Goal: Communication & Community: Answer question/provide support

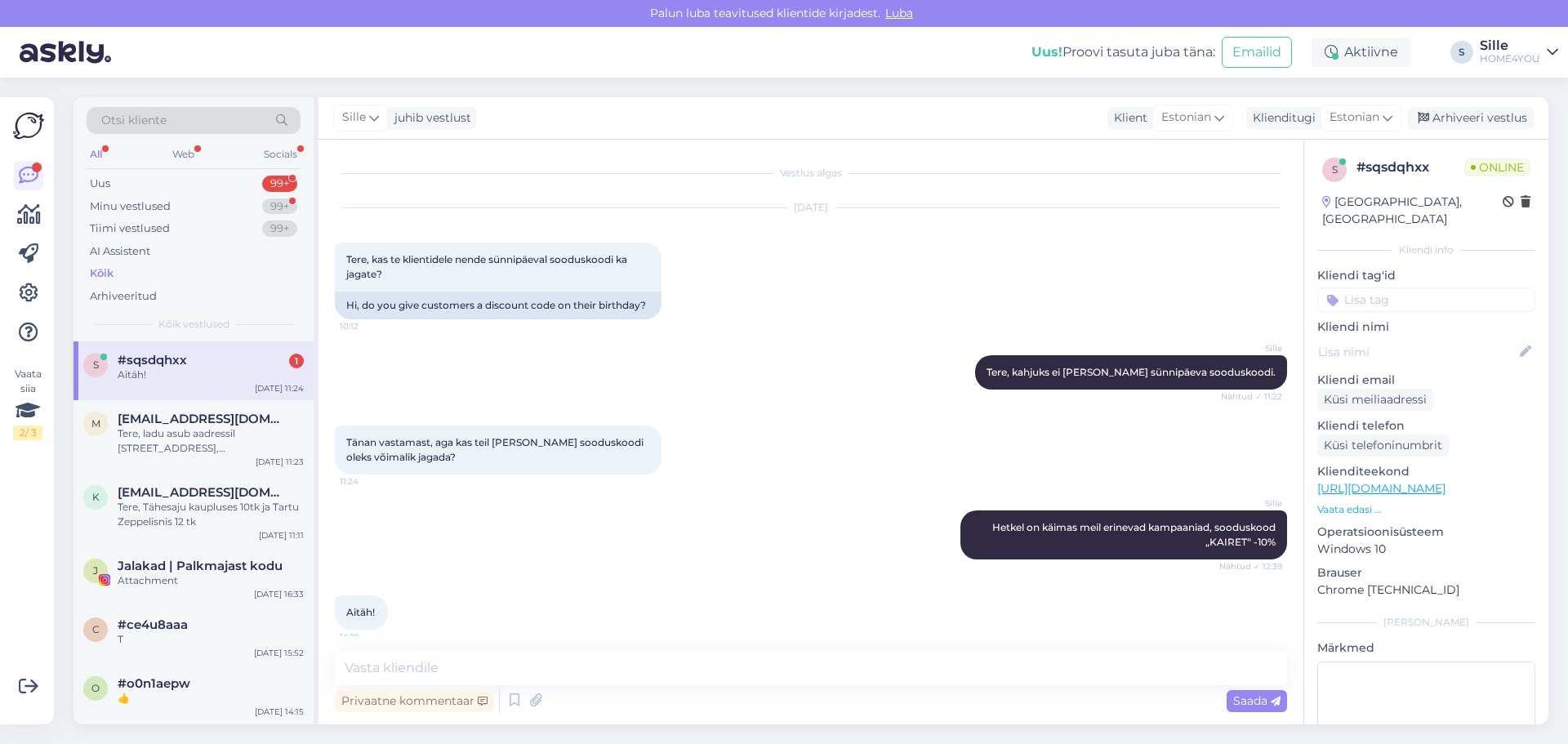
scroll to position [11, 0]
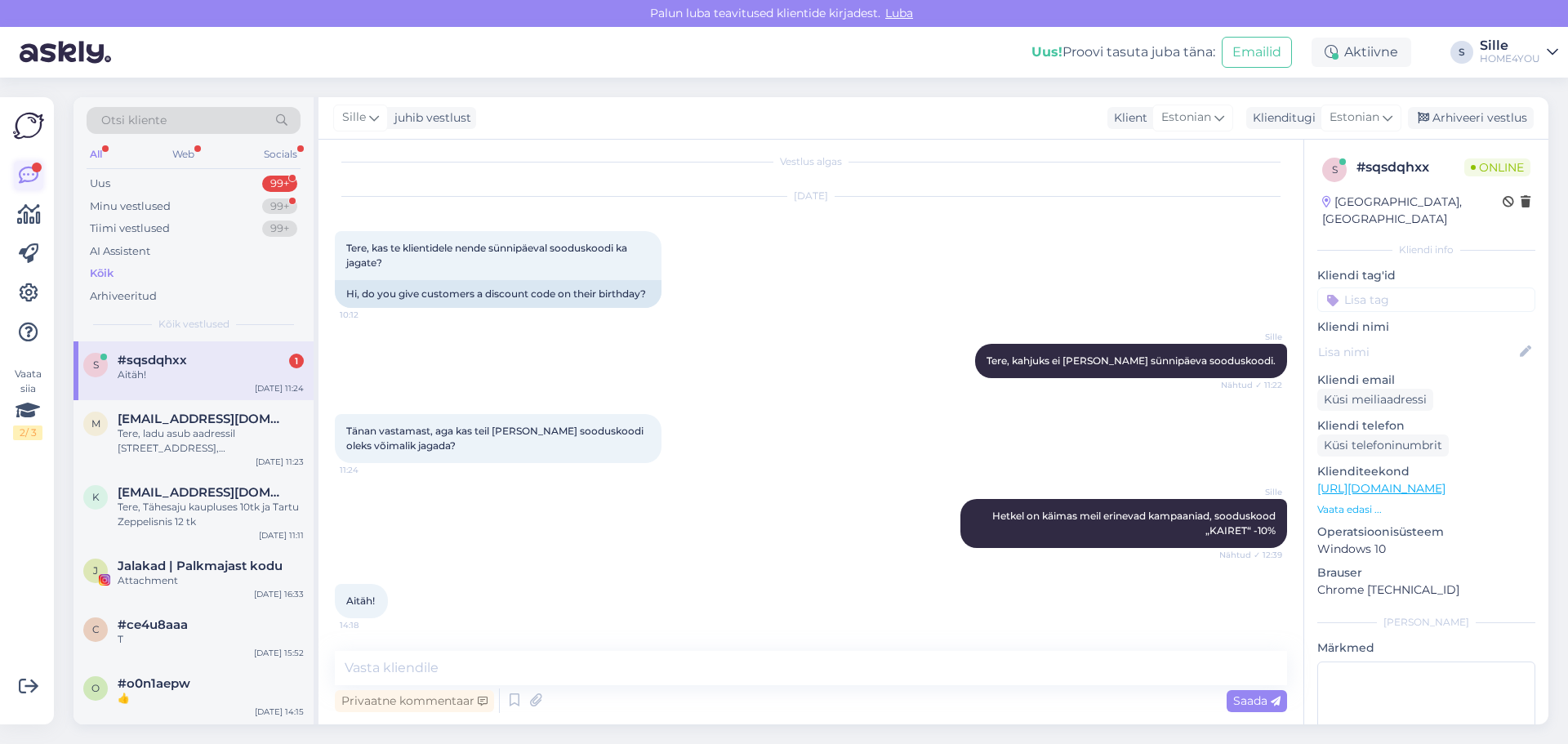
click at [26, 167] on icon at bounding box center [28, 175] width 20 height 20
click at [168, 365] on span "#sqsdqhxx" at bounding box center [152, 360] width 70 height 14
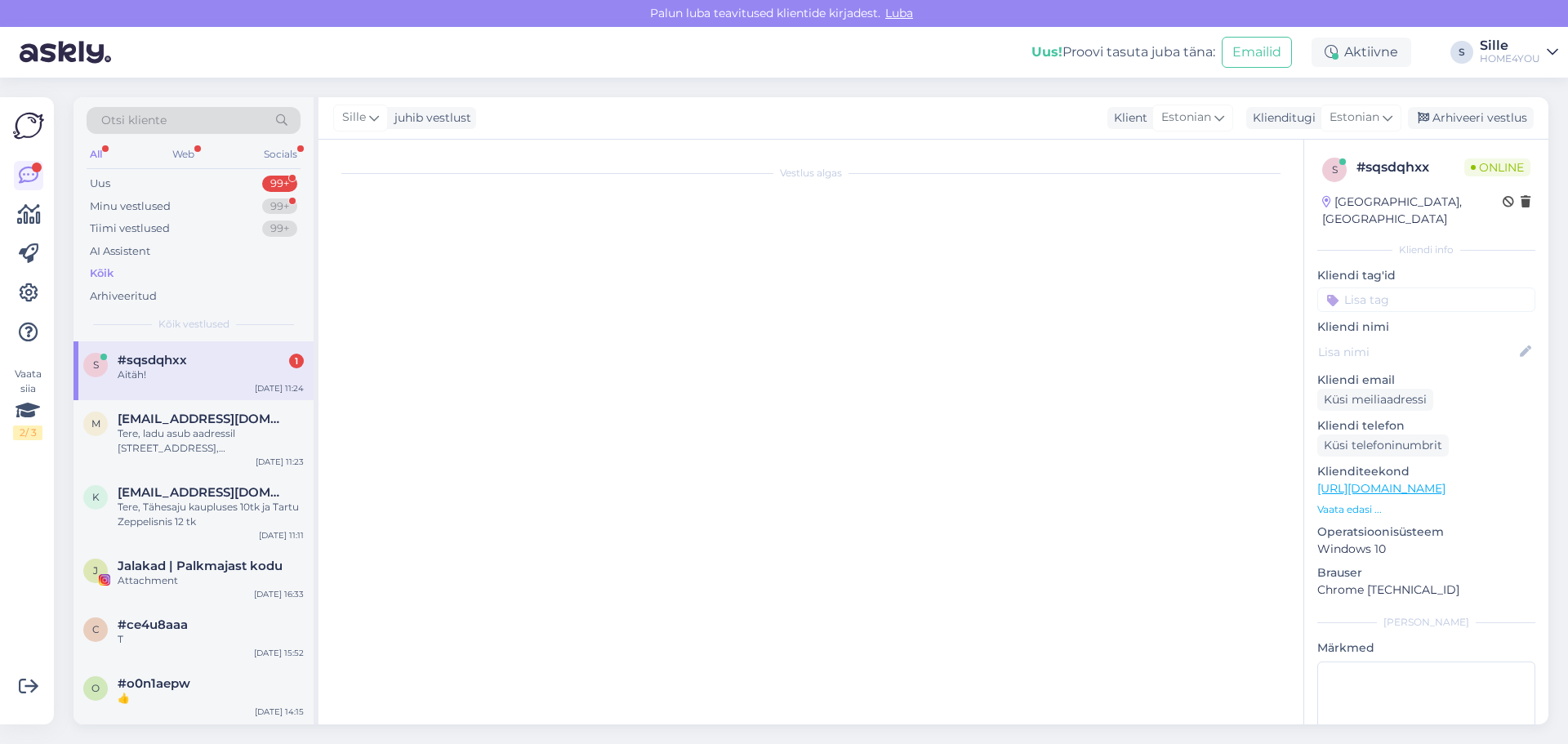
scroll to position [0, 0]
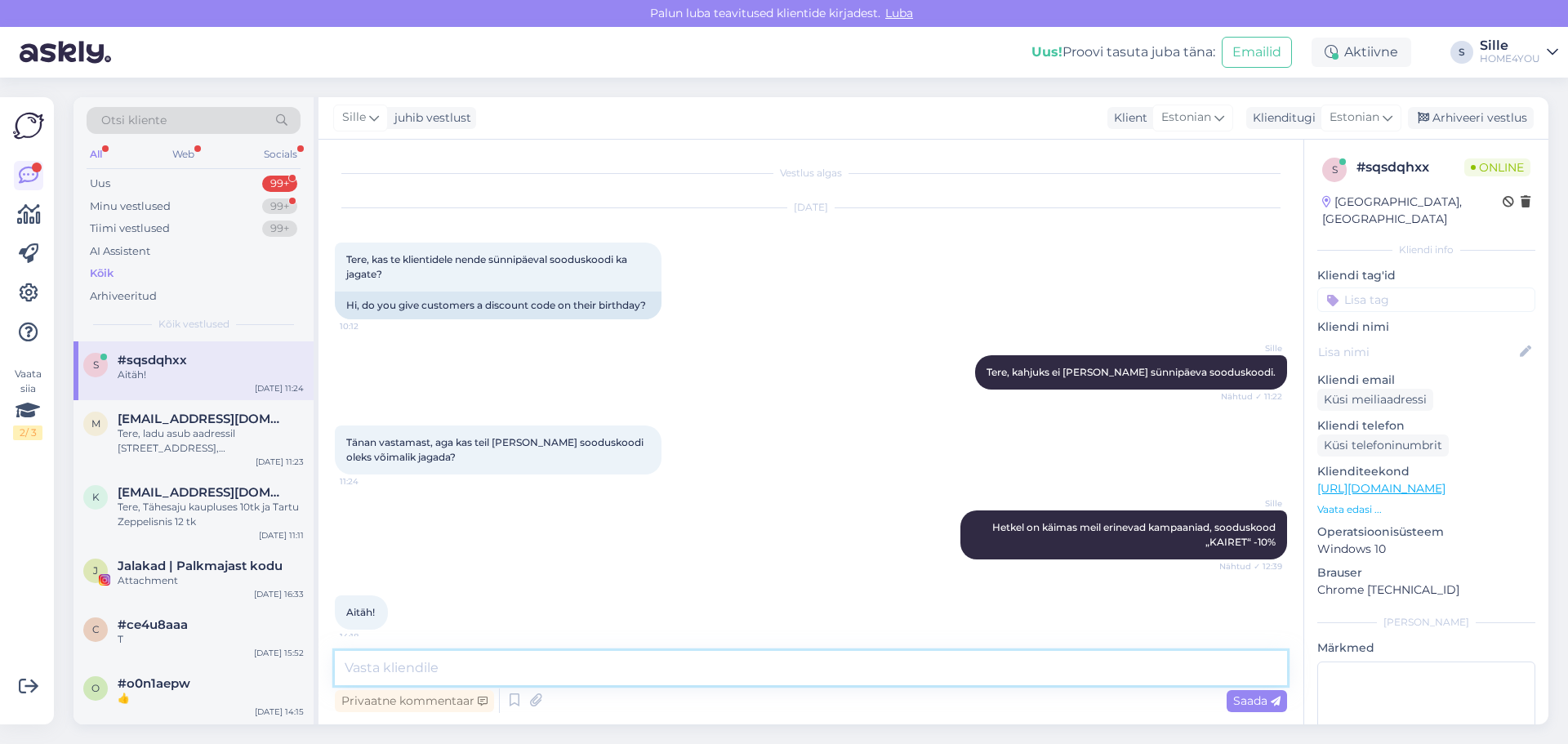
click at [558, 660] on textarea at bounding box center [811, 668] width 952 height 34
type textarea "Palun"
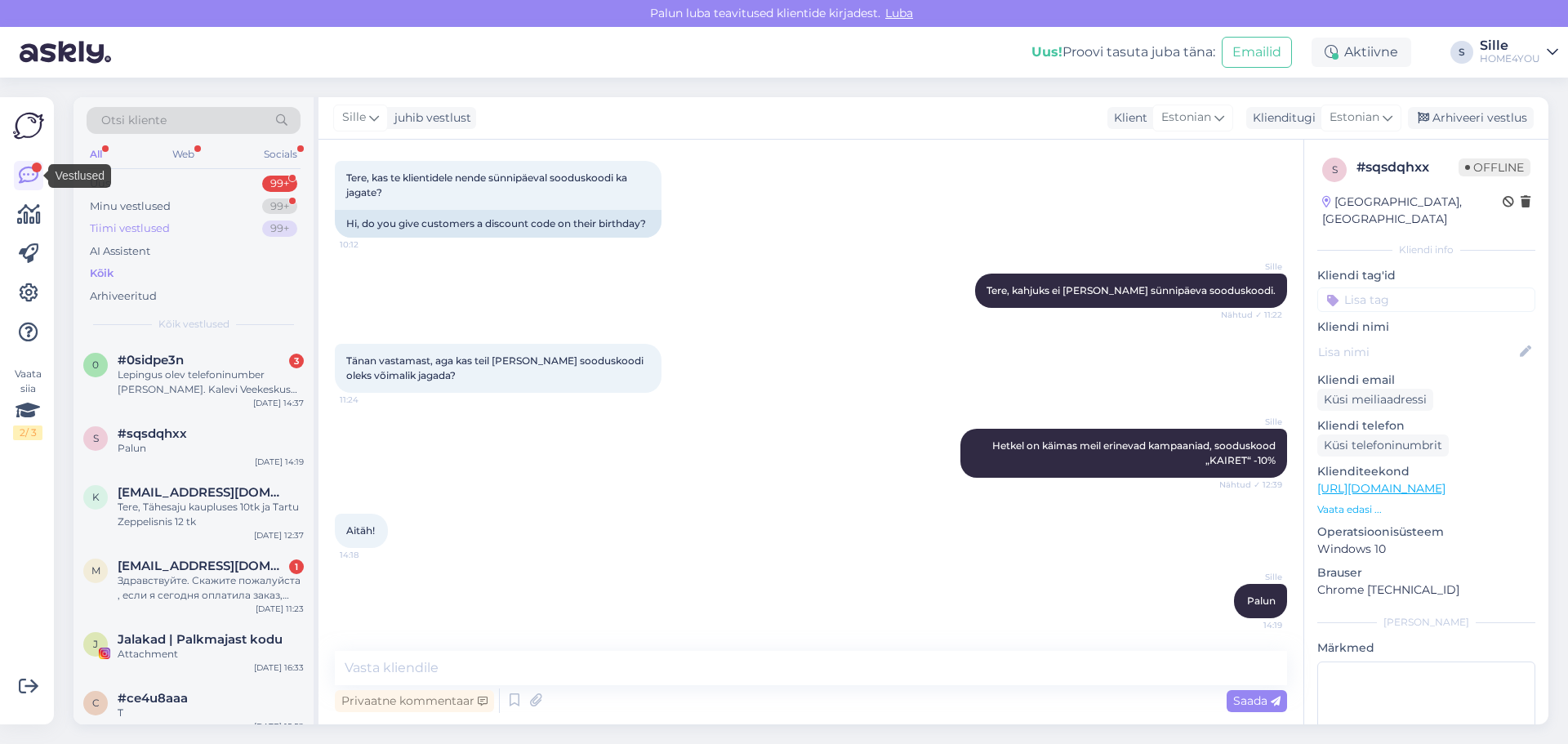
drag, startPoint x: 19, startPoint y: 171, endPoint x: 94, endPoint y: 236, distance: 99.2
click at [19, 171] on icon at bounding box center [28, 175] width 20 height 20
click at [240, 582] on div "Здравствуйте. Скажите пожалуйста , если я сегодня оплатила заказ, какова вероят…" at bounding box center [210, 588] width 186 height 30
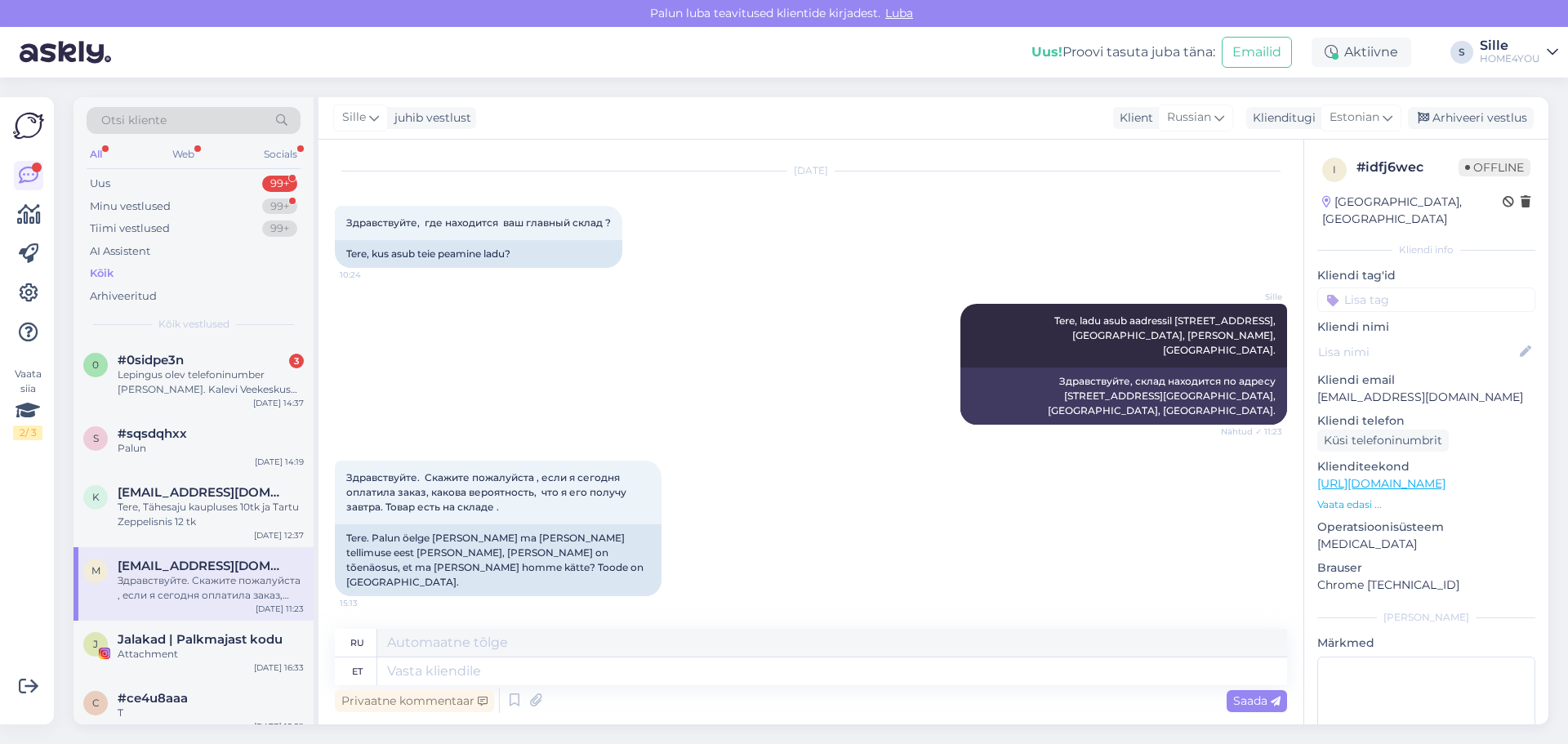
scroll to position [0, 0]
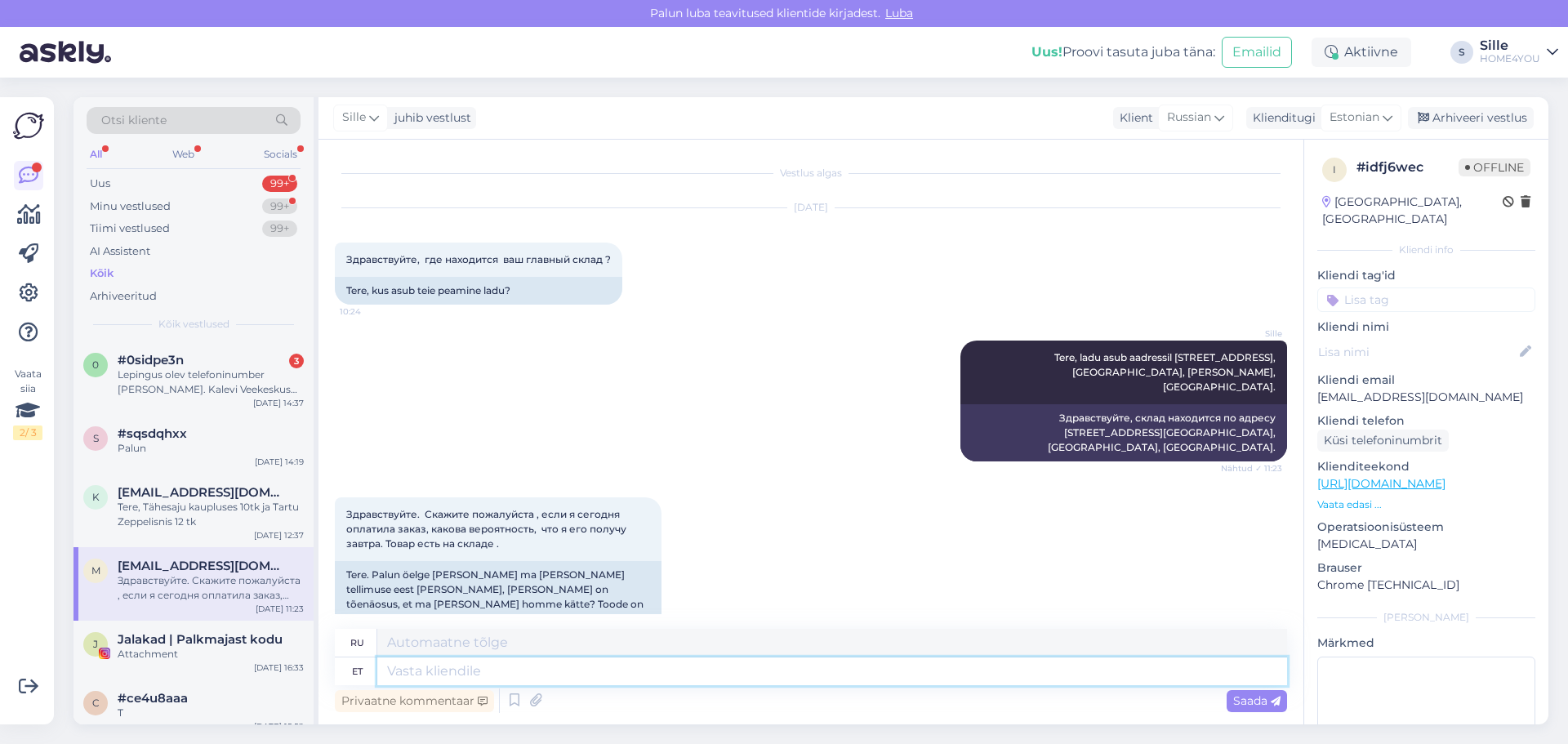
click at [580, 679] on textarea at bounding box center [831, 672] width 909 height 28
type textarea "Tere, k"
type textarea "Привет,"
type textarea "Tere, kas v"
type textarea "Привет, это"
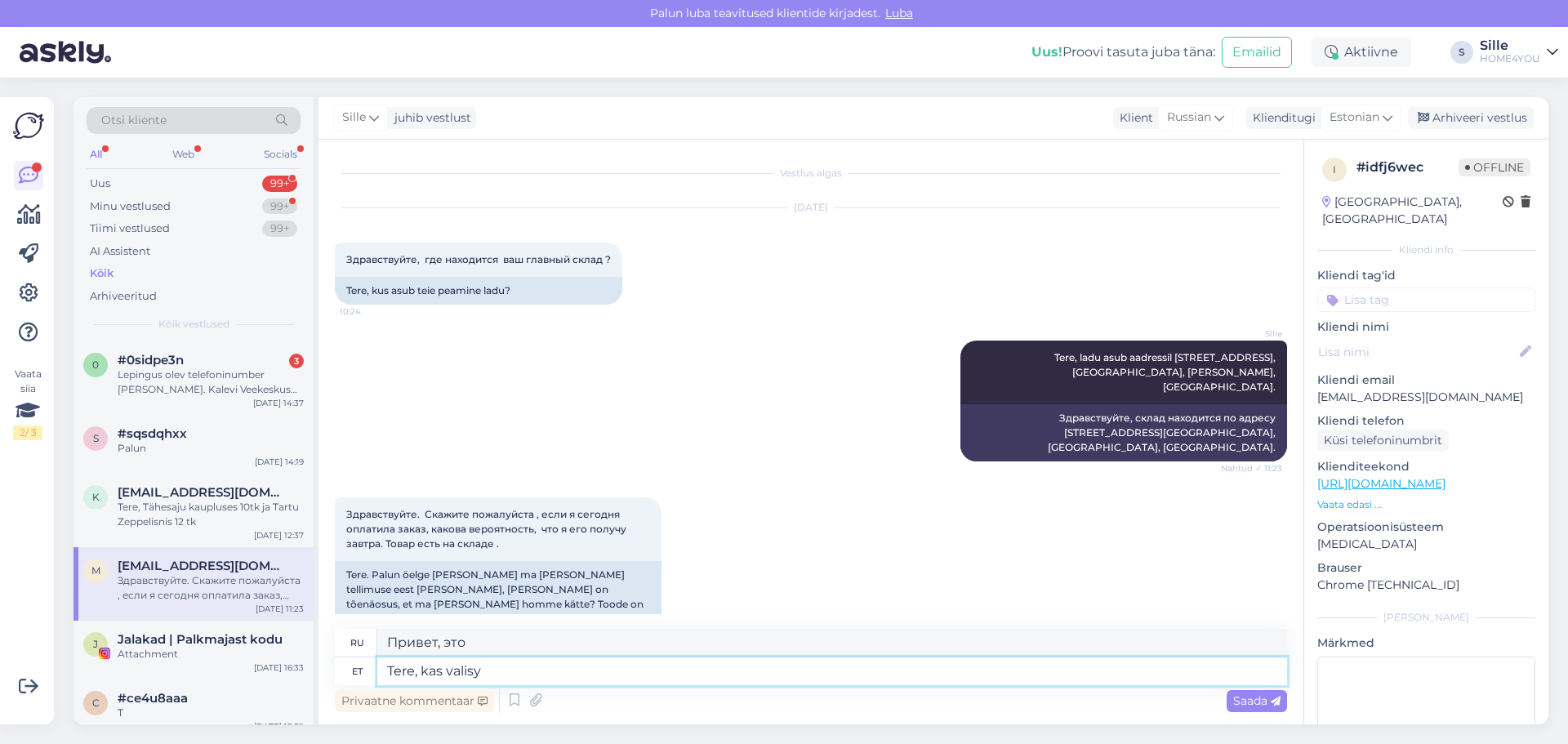
type textarea "Tere, kas valis"
type textarea "Здравствуйте, вы сделали выбор?"
type textarea "Tere, kas valisite ise j"
type textarea "Привет, ты сам выбрал?"
type textarea "Tere, kas valisite ise järele t"
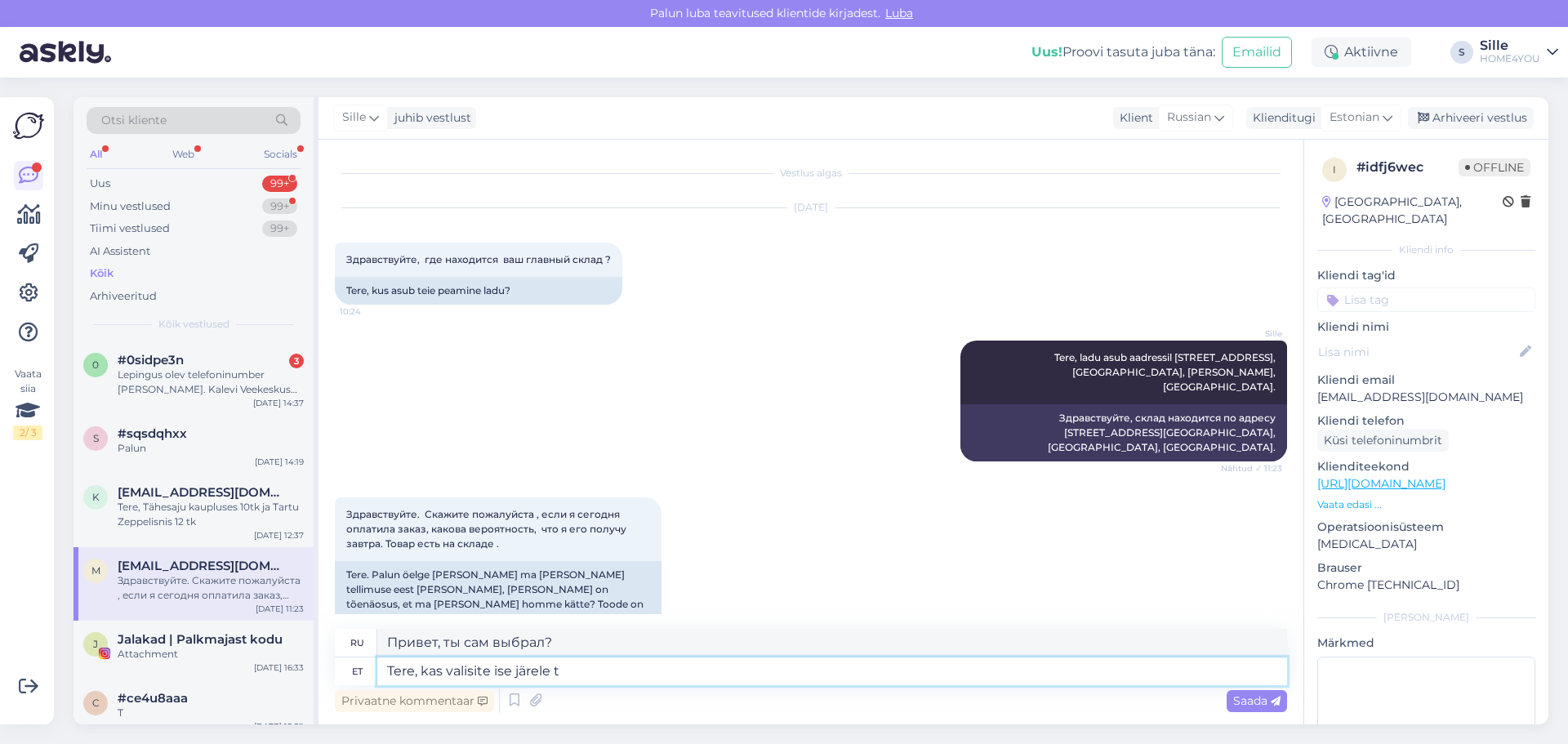
type textarea "Здравствуйте, вы сами его выбрали?"
type textarea "Tere, kas valisite ise järele tulemise"
type textarea "Здравствуйте, вы решили забрать товар самостоятельно?"
type textarea "Tere, kas valisite ise järele tulemise?"
type textarea "Здравствуйте, вы решили забрать его сами?"
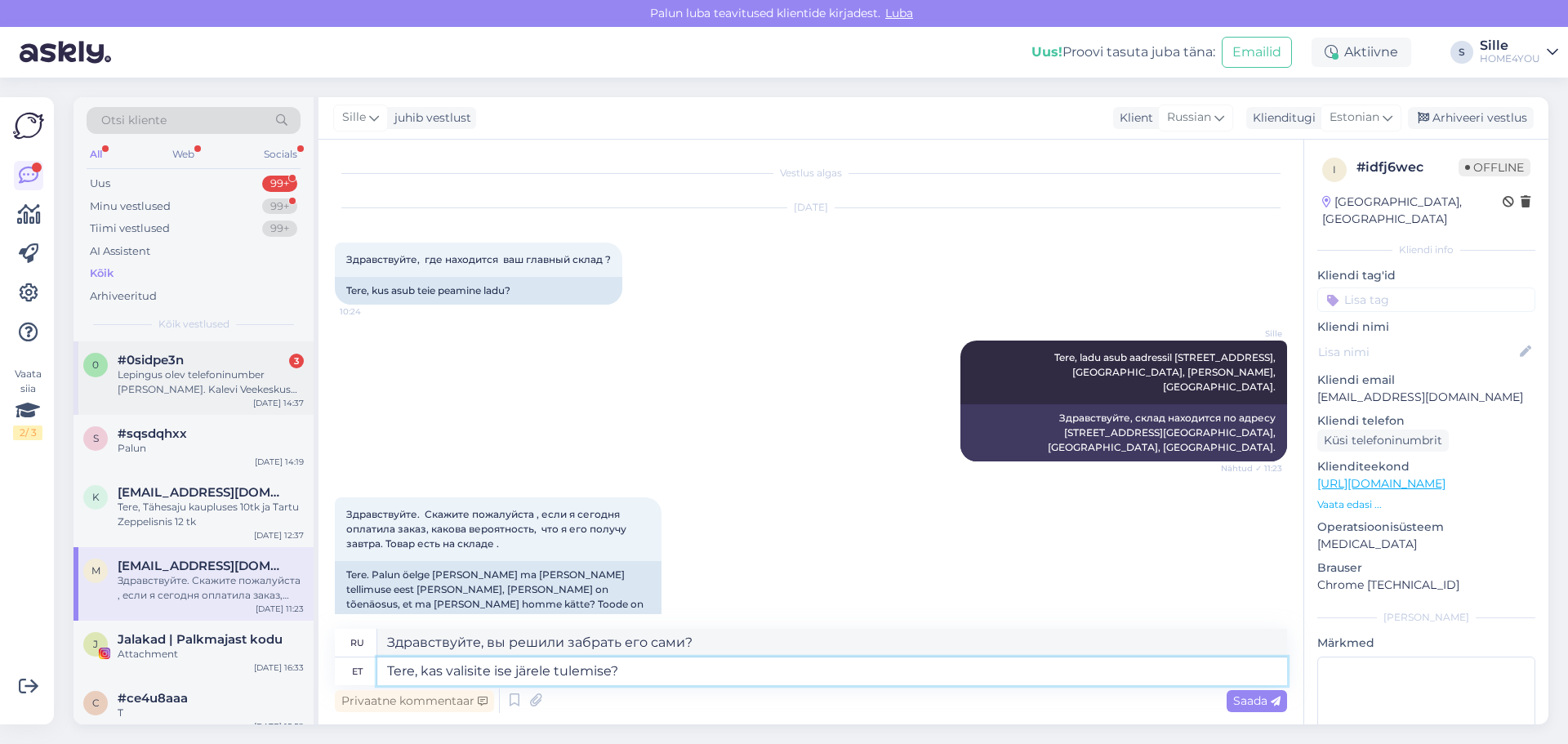
type textarea "Tere, kas valisite ise järele tulemise?"
click at [197, 374] on div "Lepingus olev telefoninumber [PERSON_NAME]. Kalevi Veekeskus OÜ. [PERSON_NAME].…" at bounding box center [210, 382] width 186 height 30
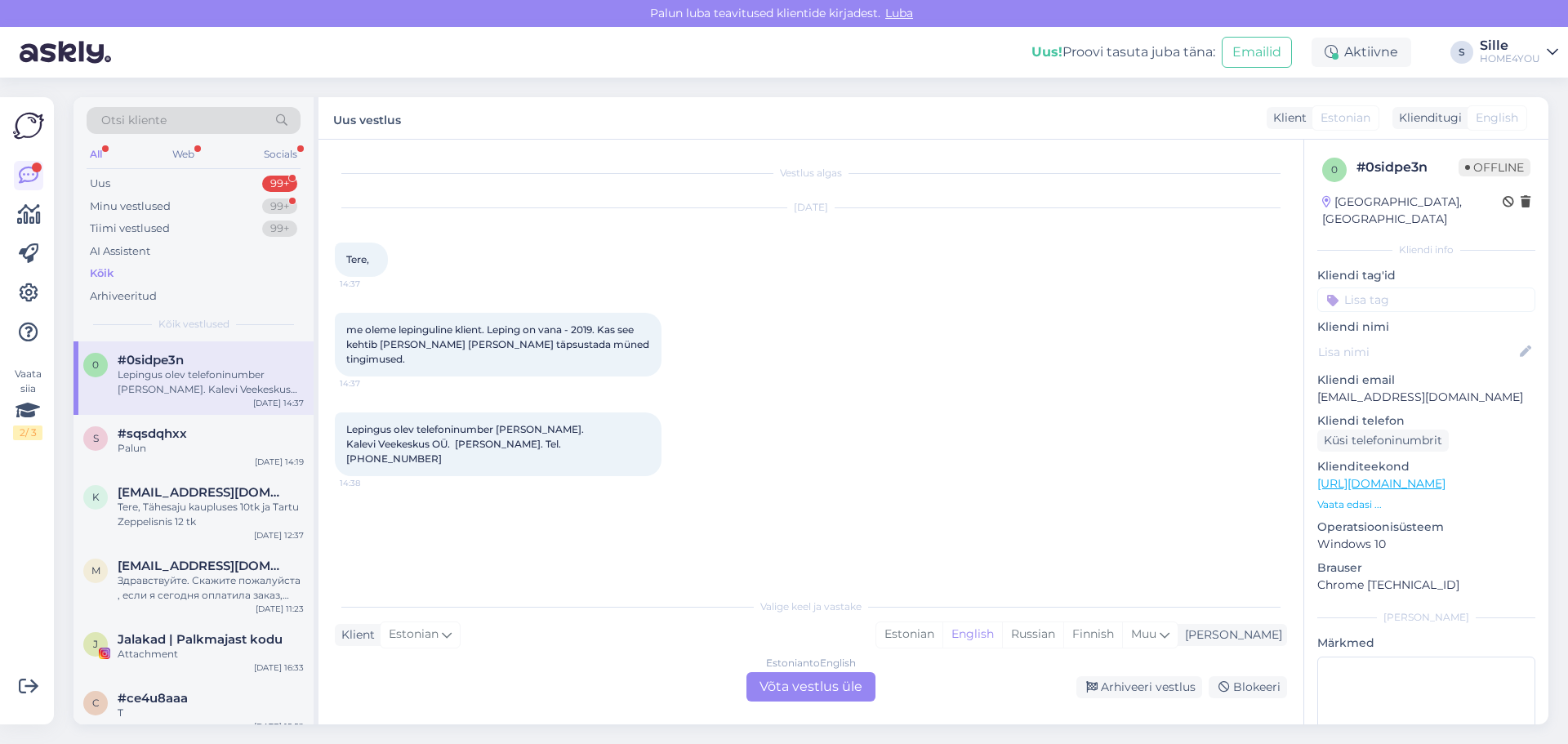
click at [604, 631] on div "Klient Estonian Mina Estonian English Russian Finnish Muu" at bounding box center [811, 635] width 952 height 22
click at [768, 681] on div "Estonian to English Võta vestlus üle" at bounding box center [811, 687] width 129 height 30
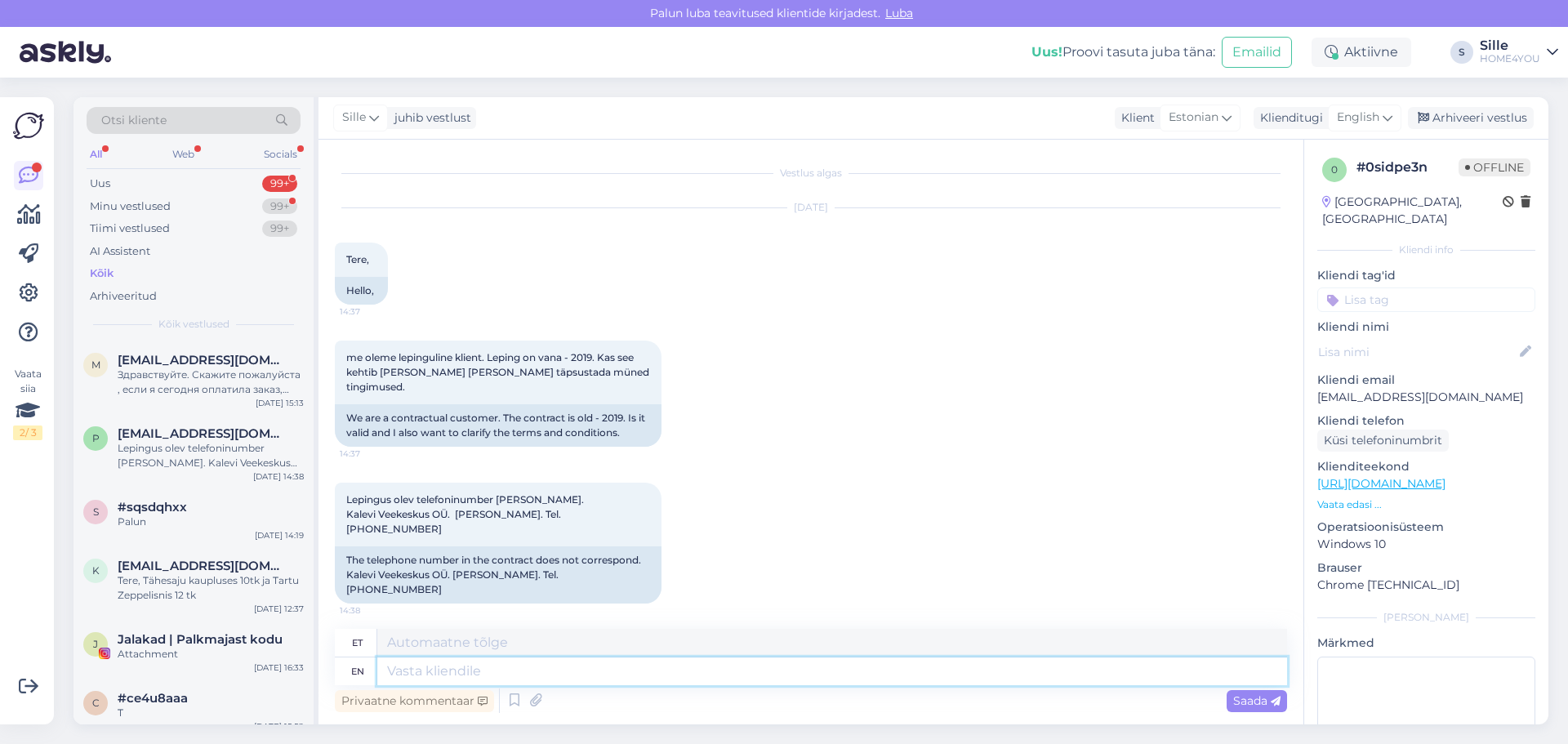
click at [511, 667] on textarea at bounding box center [831, 672] width 909 height 28
type textarea "Tere"
type textarea "Tere,"
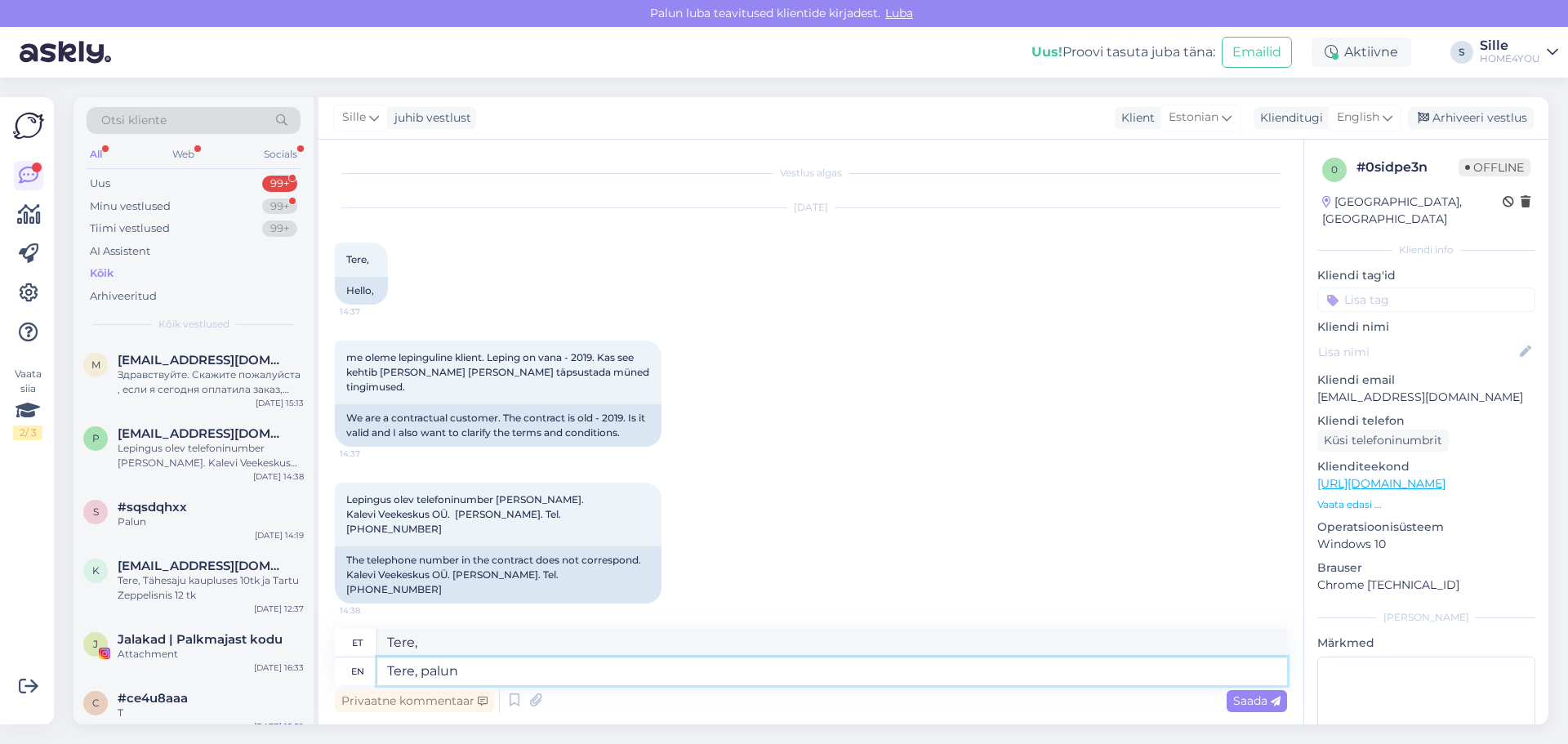
type textarea "Tere, palun k"
type textarea "Tere, palun"
type textarea "Tere, palun kirjutage"
type textarea "Tere, palun kirjutamine"
click at [802, 694] on div "Privaatne kommentaar Saada" at bounding box center [811, 701] width 952 height 31
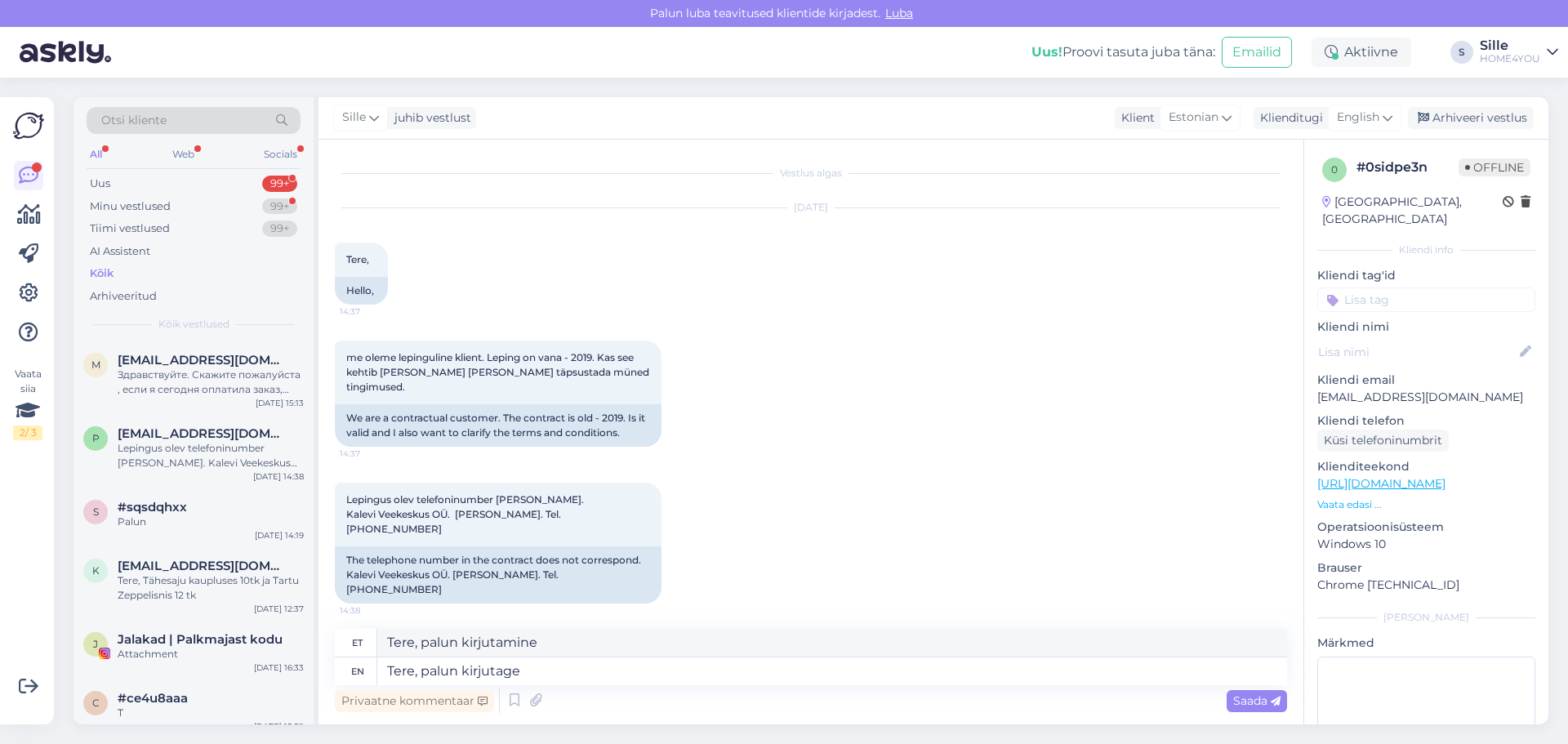
click at [801, 693] on div "Privaatne kommentaar Saada" at bounding box center [811, 701] width 952 height 31
click at [798, 677] on textarea "Tere, palun kirjutage" at bounding box center [831, 672] width 909 height 28
type textarea "Tere, palun kirjutage meilile"
type textarea "Tere, palun kirjutage meile"
type textarea "Tere, palun kirjutage meilile [EMAIL_ADDRESS][DOMAIN_NAME]"
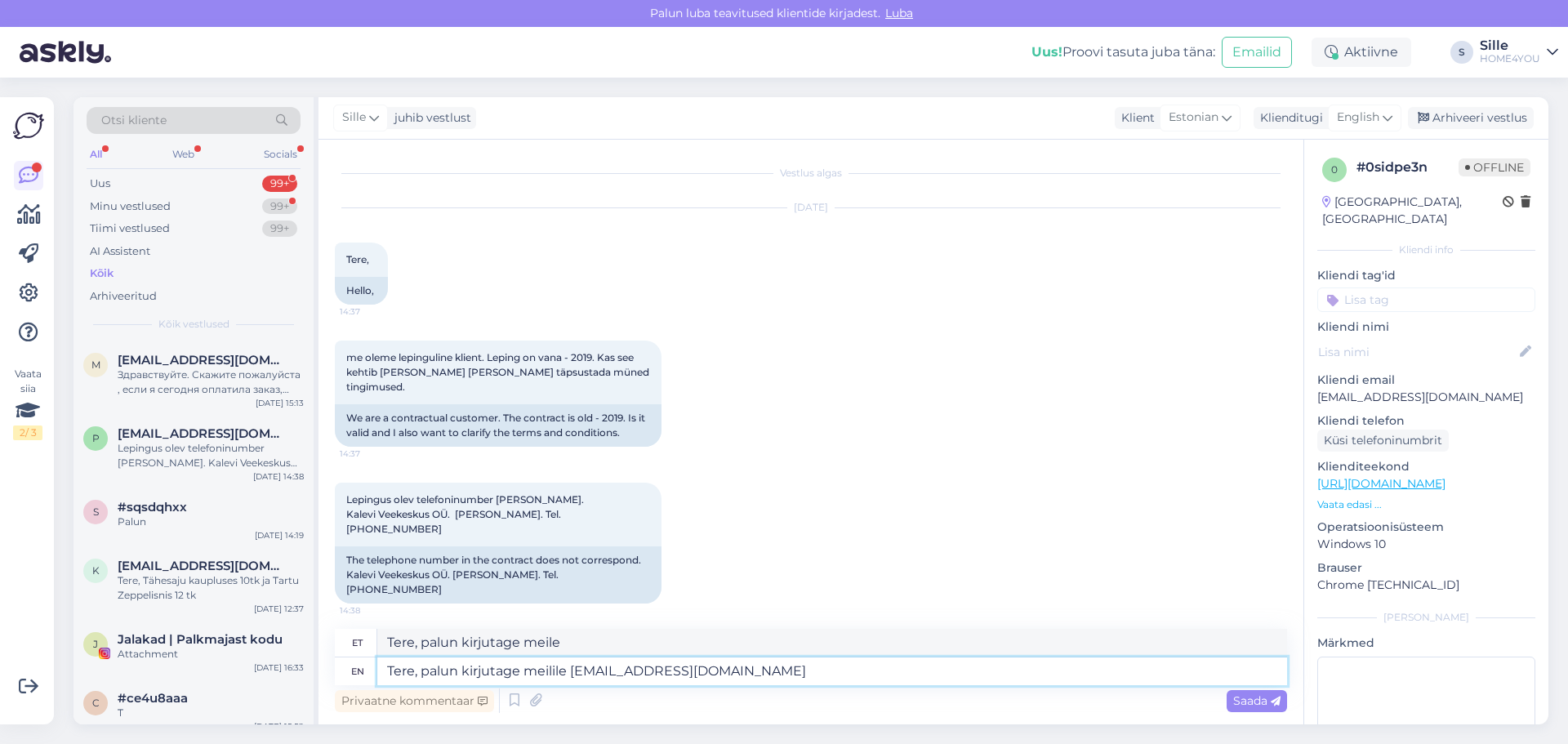
type textarea "Tere, palun kirjutage meilile [EMAIL_ADDRESS][DOMAIN_NAME]"
click at [579, 671] on textarea "Tere, palun kirjutage meilile [EMAIL_ADDRESS][DOMAIN_NAME]" at bounding box center [831, 672] width 909 height 28
type textarea "Tere, palun kirjutage meilile [EMAIL_ADDRESS][DOMAIN_NAME]"
click at [785, 682] on textarea "Tere, palun kirjutage meilile [EMAIL_ADDRESS][DOMAIN_NAME]" at bounding box center [831, 672] width 909 height 28
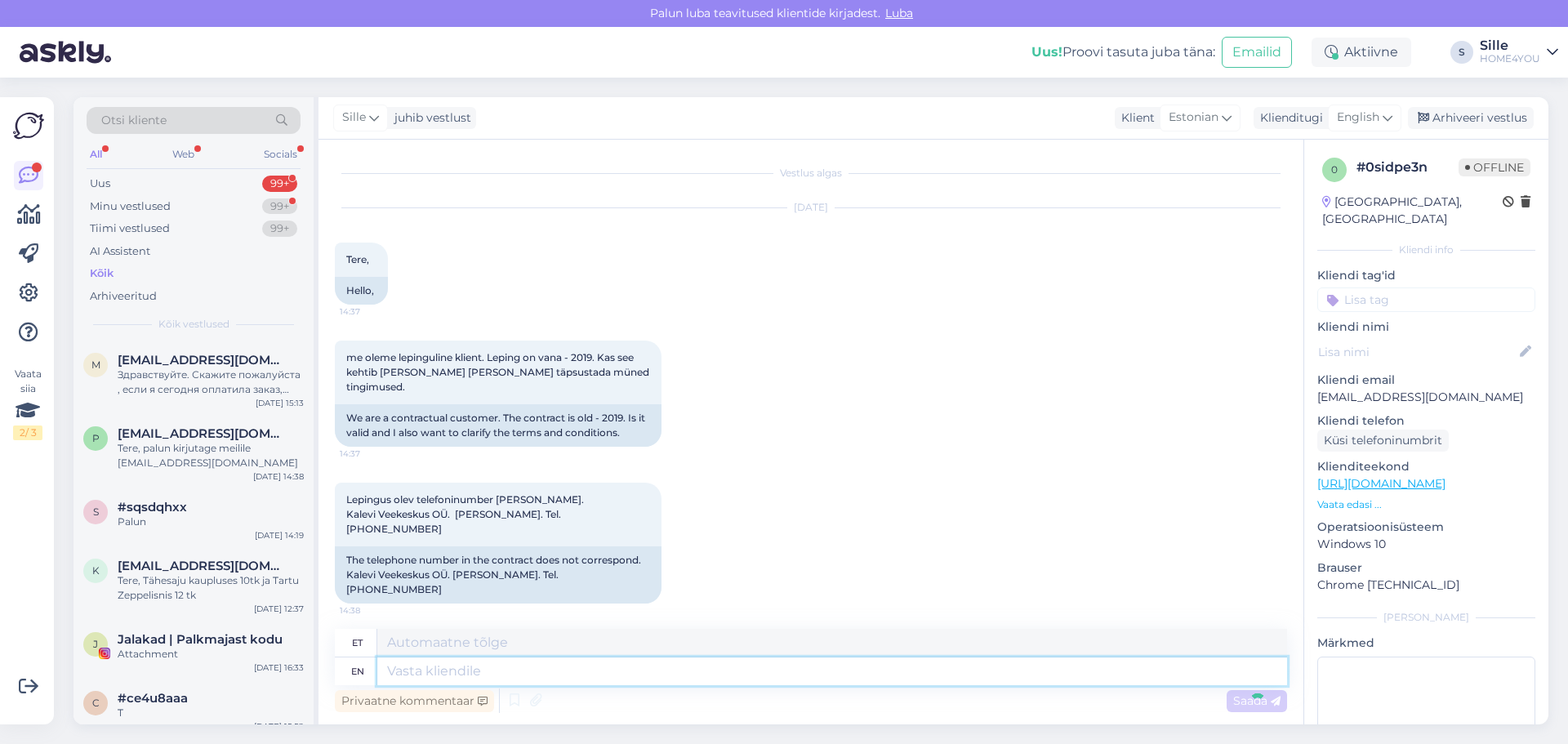
scroll to position [61, 0]
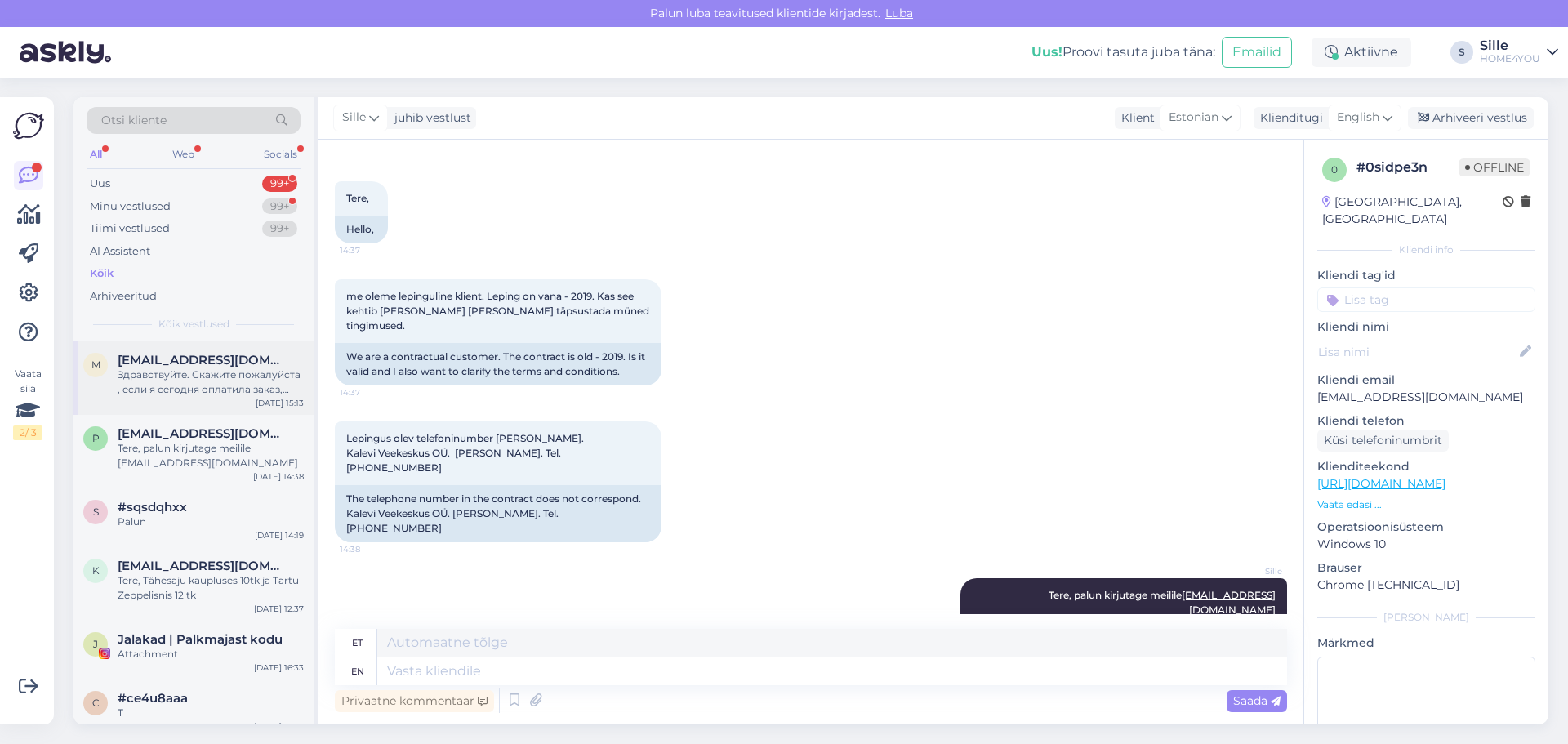
click at [217, 393] on div "Здравствуйте. Скажите пожалуйста , если я сегодня оплатила заказ, какова вероят…" at bounding box center [210, 382] width 186 height 30
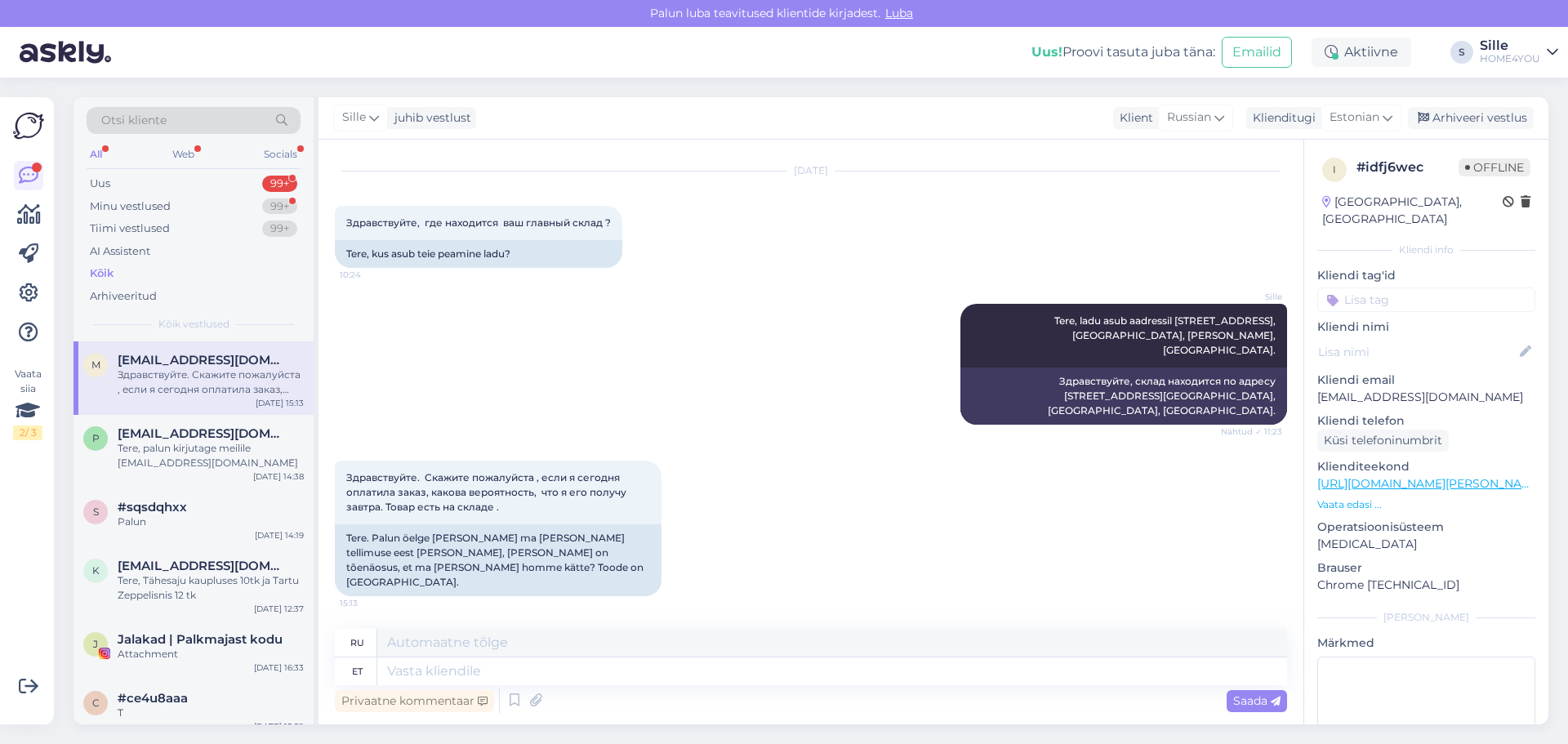
scroll to position [0, 0]
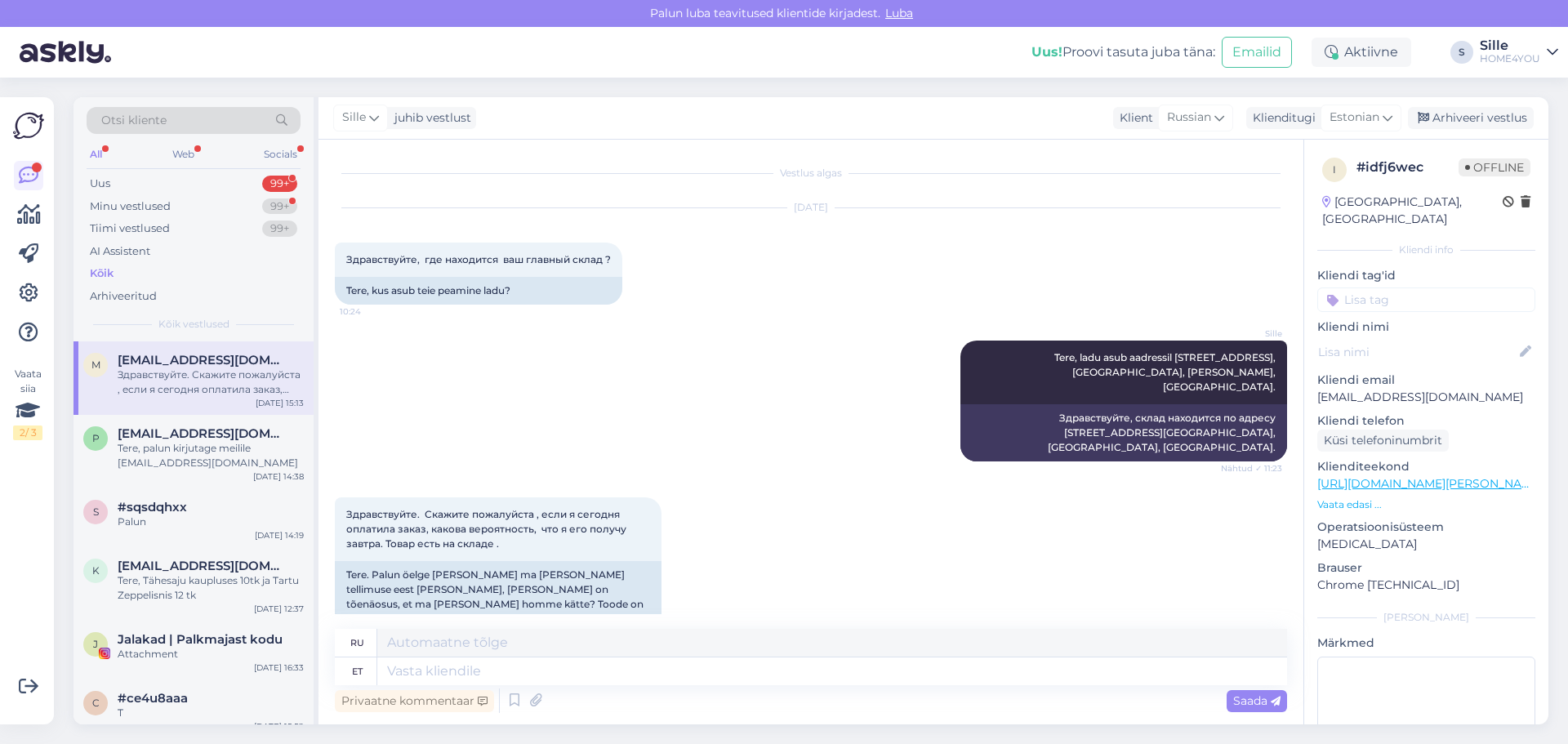
click at [724, 684] on div "ru et Privaatne kommentaar Saada" at bounding box center [811, 672] width 952 height 88
click at [696, 682] on textarea at bounding box center [831, 672] width 909 height 28
type textarea "Tere,"
type textarea "Привет,"
type textarea "Tere, kui"
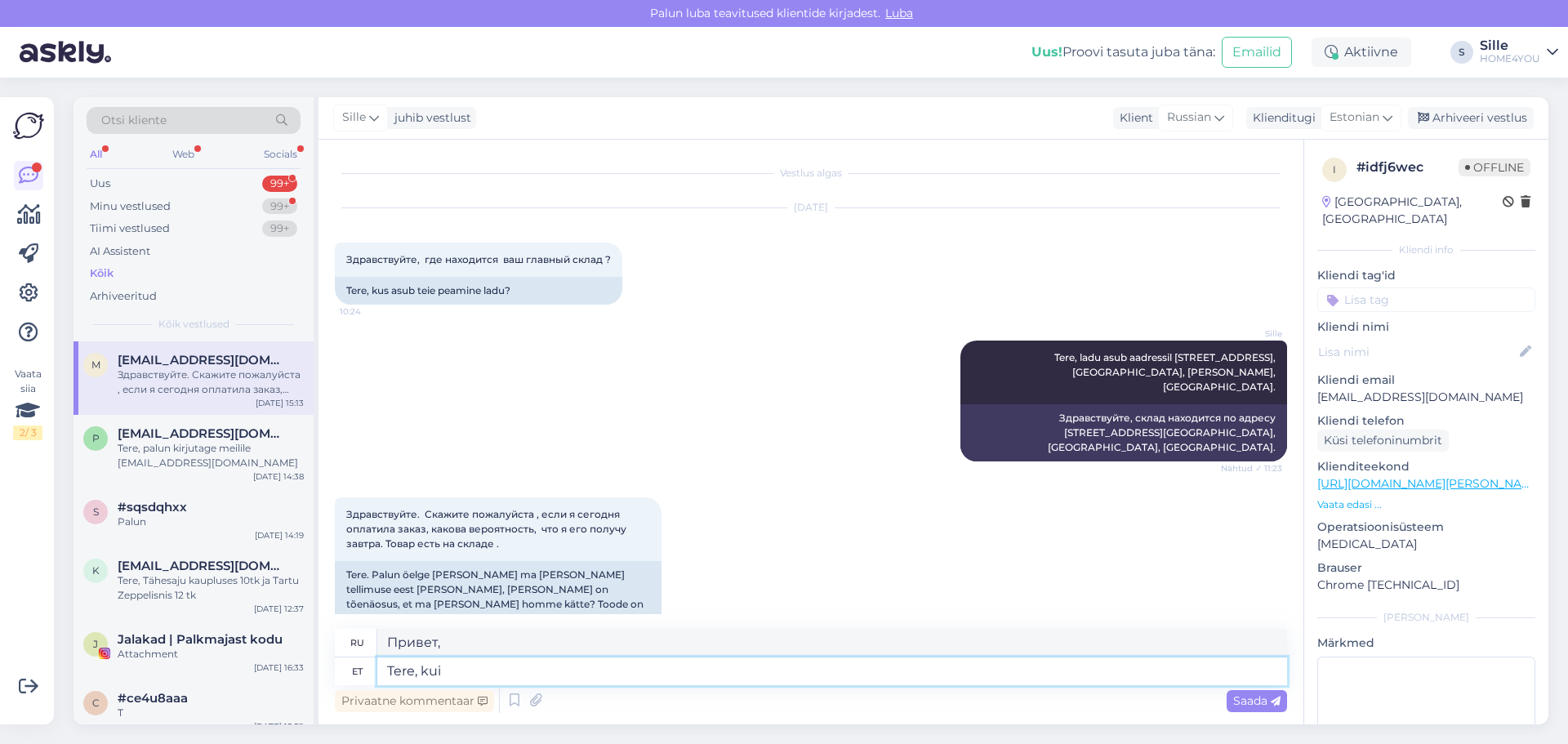
type textarea "Привет, если"
type textarea "Tere, [PERSON_NAME]"
type textarea "Здравствуйте, как товар?"
type textarea "Tere, [PERSON_NAME] laos ja"
type textarea "Здравствуйте, когда товар будет в наличии?"
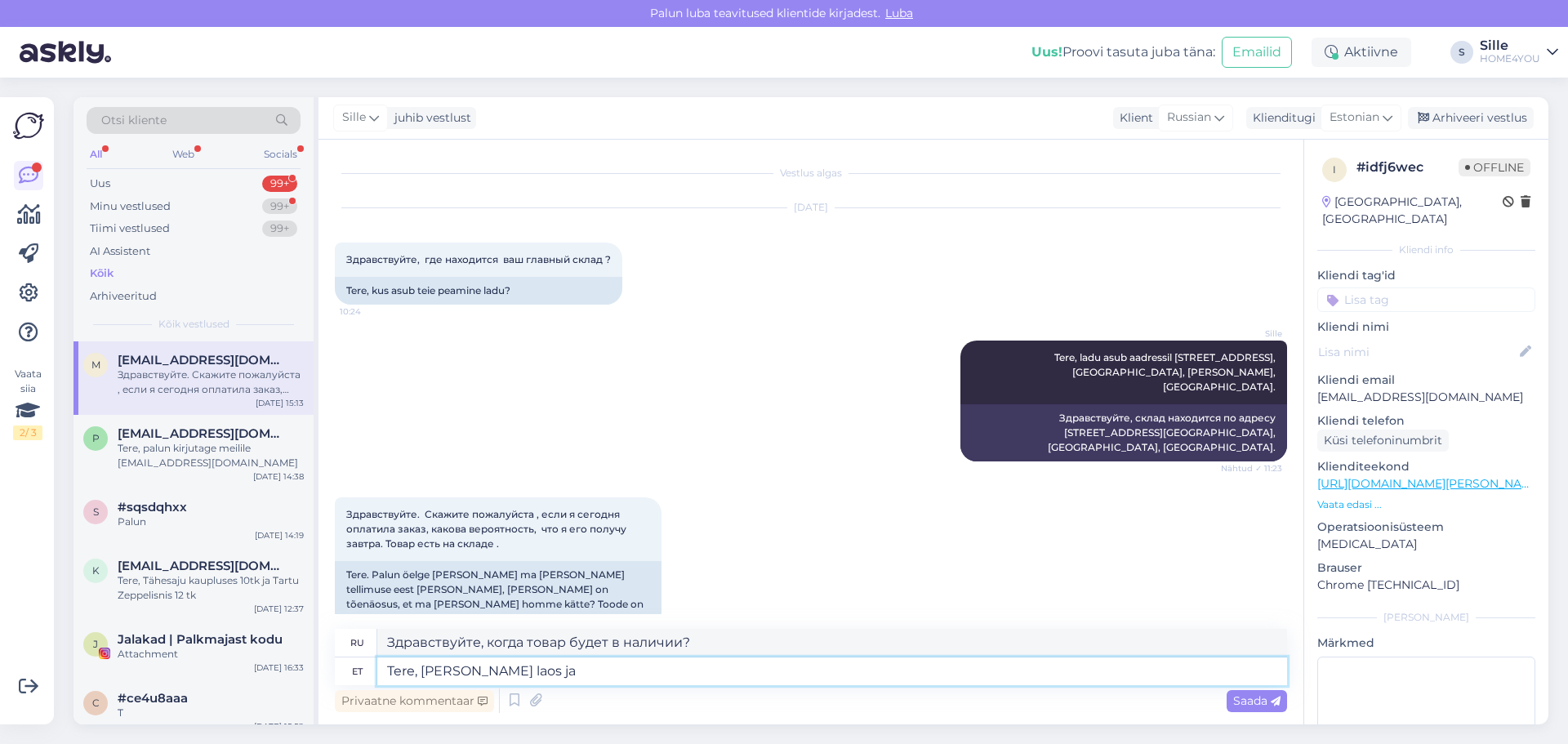
type textarea "Tere, [PERSON_NAME] laos ja"
type textarea "Здравствуйте, если товар есть в наличии и"
type textarea "Tere, [PERSON_NAME] laos [PERSON_NAME]"
type textarea "Здравствуйте, если товар есть в наличии и выбран"
type textarea "Tere, [PERSON_NAME] laos ja valisite"
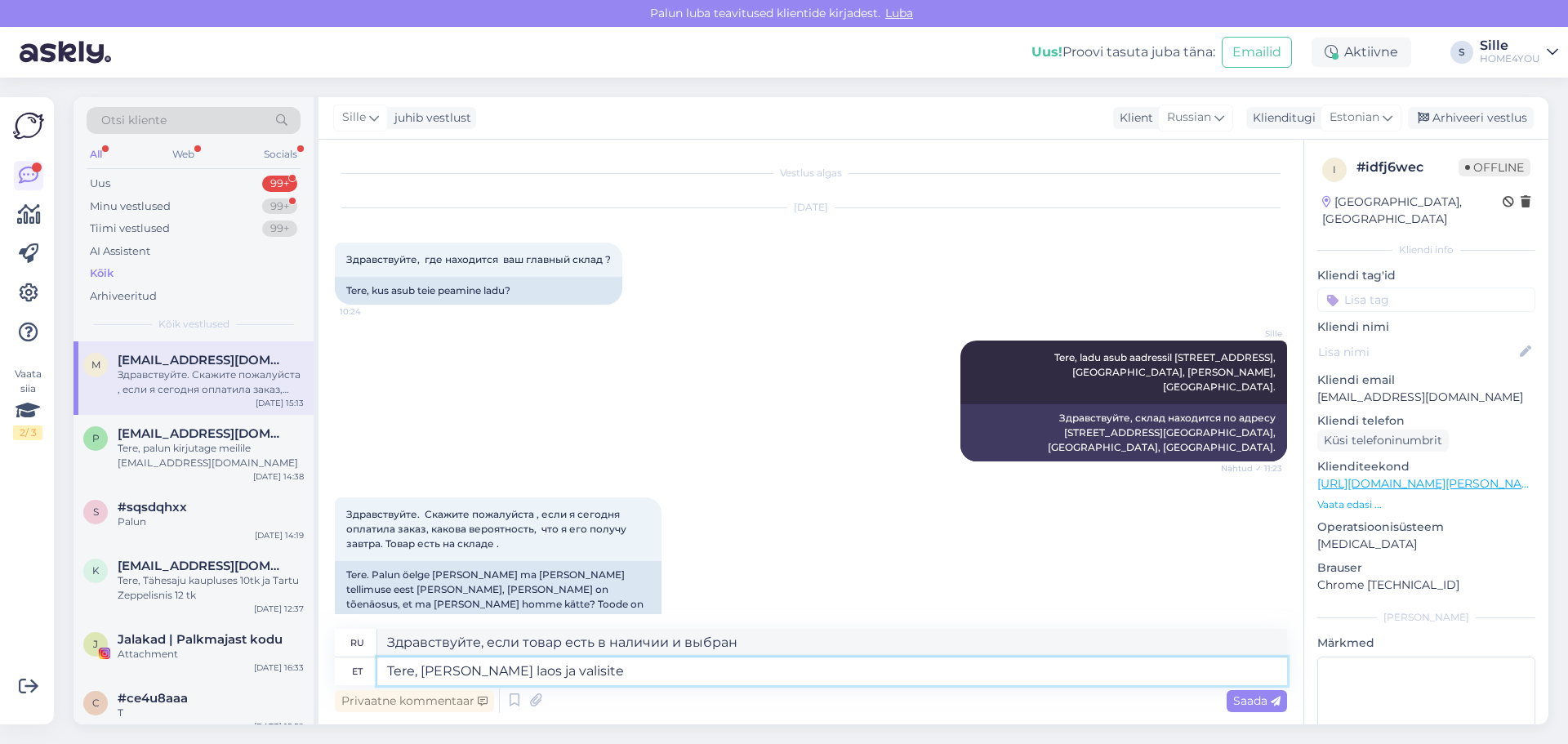
type textarea "Здравствуйте, если товар есть в наличии и вы выбрали"
type textarea "Tere, [PERSON_NAME] laos ja valisite ise"
type textarea "Здравствуйте, если товар есть в наличии и вы его сами выбрали"
type textarea "Tere, [PERSON_NAME] laos ja valisite ise järele tulemise v"
type textarea "Здравствуйте, если товар есть в наличии и вы решили забрать его самостоятельно"
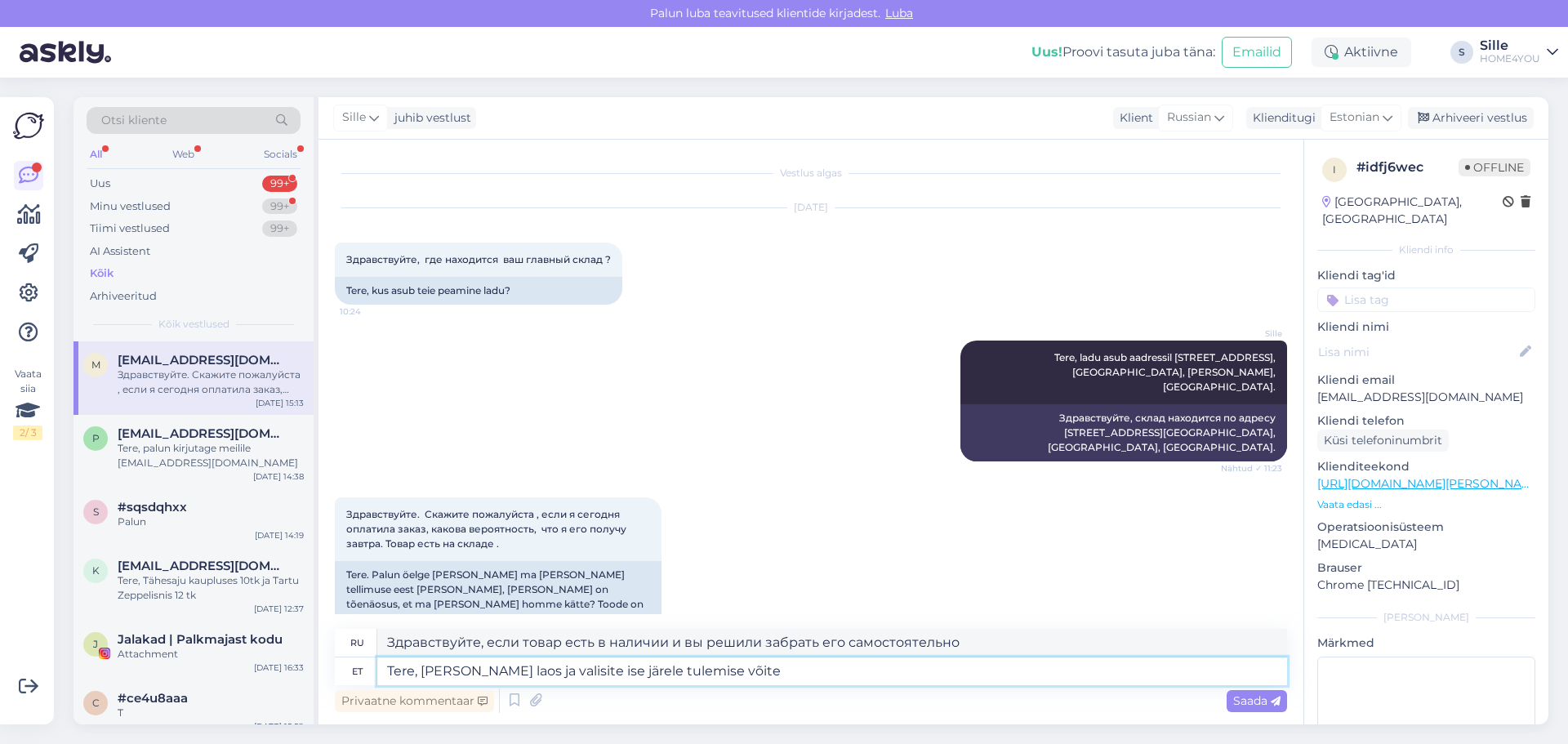
type textarea "Tere, [PERSON_NAME] laos ja valisite ise järele tulemise võite t"
type textarea "Здравствуйте, если товар есть в наличии и вы решили забрать его самостоятельно,…"
type textarea "Tere, [PERSON_NAME] laos ja valisite ise järele tulemise võite tulla"
type textarea "Здравствуйте, если товар есть в наличии и вы решили забрать его самостоятельно,…"
type textarea "Tere, [PERSON_NAME] laos ja valisite ise järele tulemise võite tulla juba"
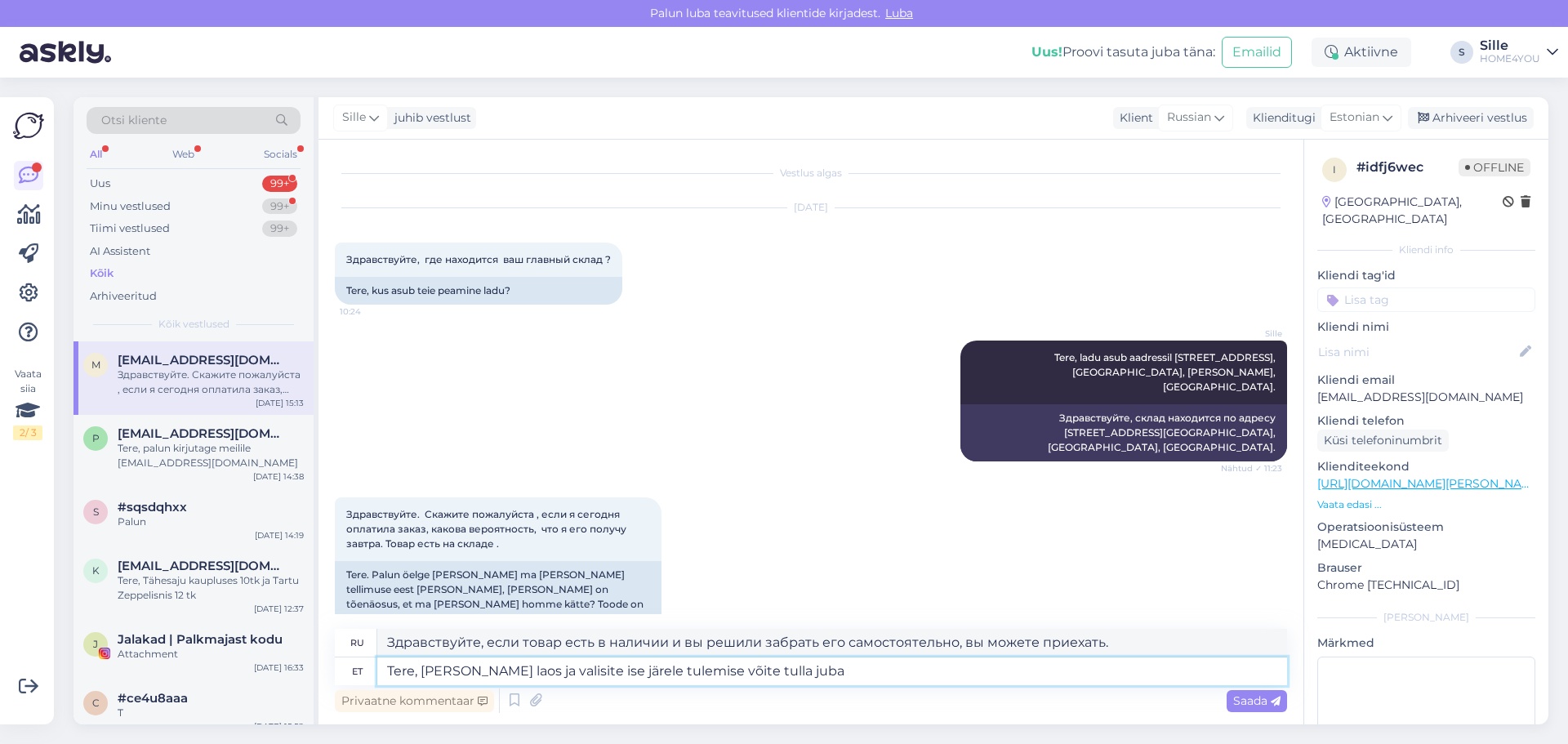
type textarea "Здравствуйте, если товар есть в наличии и вы решили забрать его самостоятельно,…"
type textarea "Tere, [PERSON_NAME] laos ja valisite ise järele tulemise võite tulla juba homme"
type textarea "Здравствуйте, если товар есть в наличии и вы решили забрать его самостоятельно,…"
type textarea "Tere, [PERSON_NAME] laos ja valisite ise järele tulemise võite tulla juba homme…"
type textarea "Здравствуйте, если товар есть в наличии и вы решили забрать его самостоятельно,…"
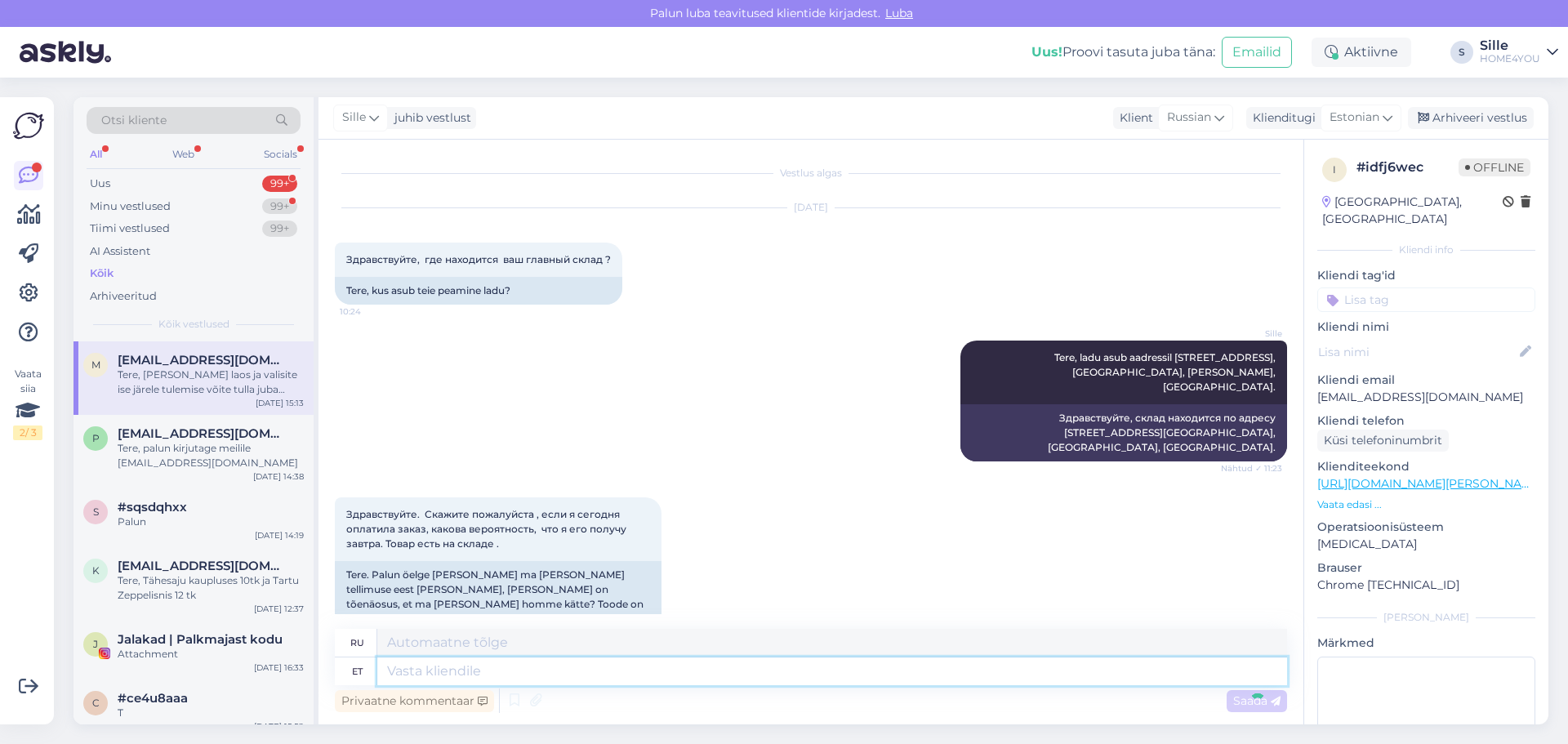
scroll to position [134, 0]
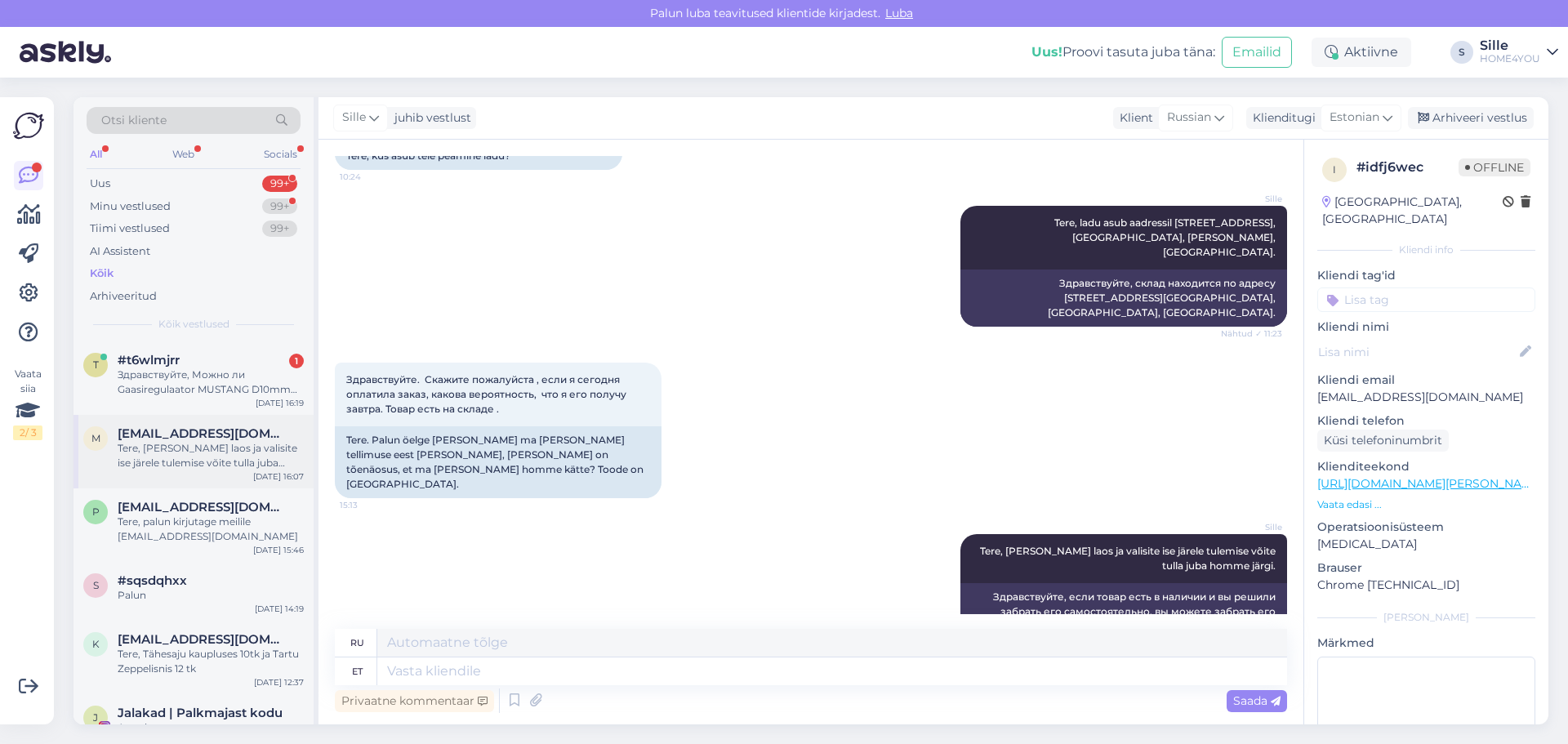
drag, startPoint x: 183, startPoint y: 371, endPoint x: 304, endPoint y: 435, distance: 136.9
click at [183, 371] on div "Здравствуйте, Можно ли Gaasiregulaator MUSTANG D10mm приехать сразу на месте ку…" at bounding box center [210, 382] width 186 height 30
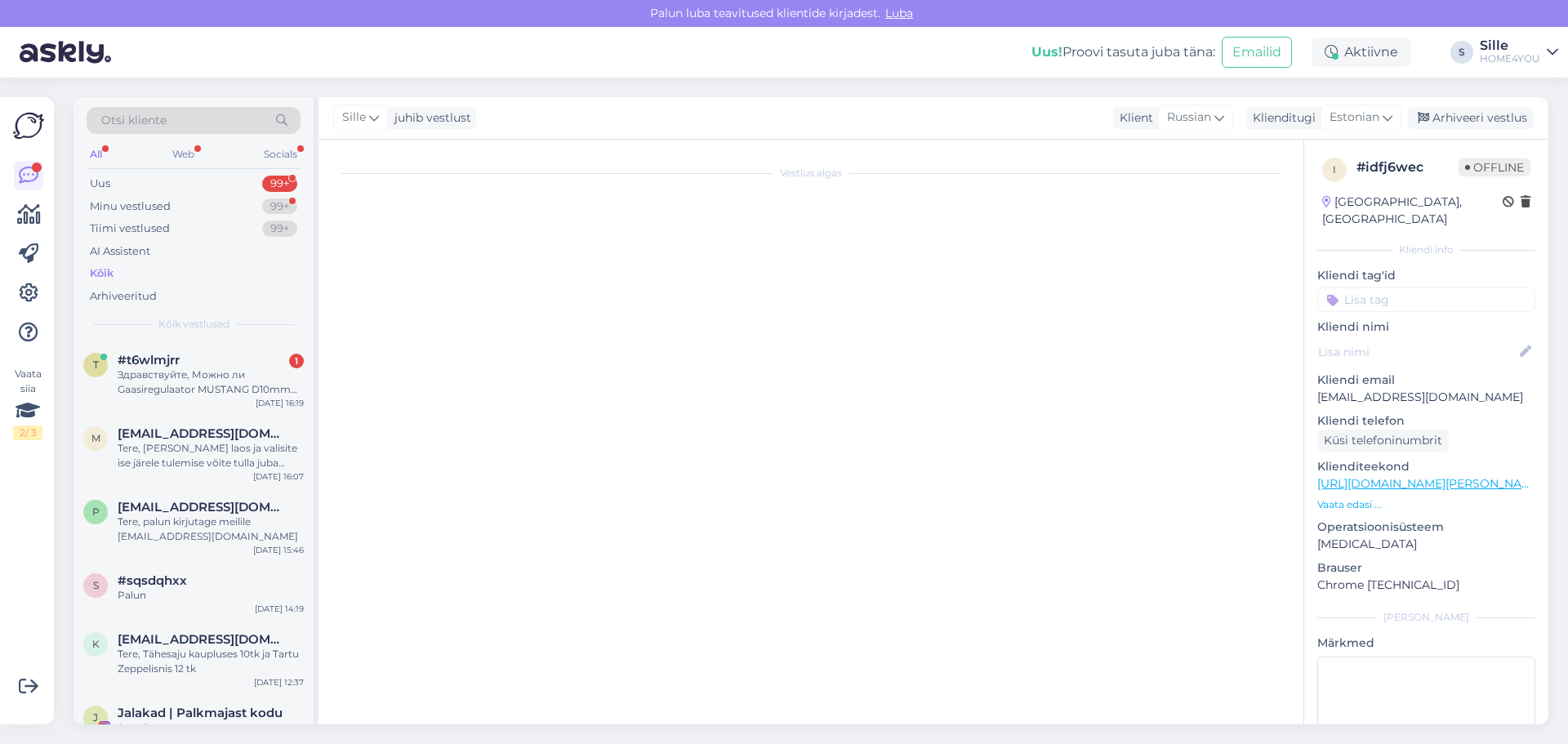
scroll to position [0, 0]
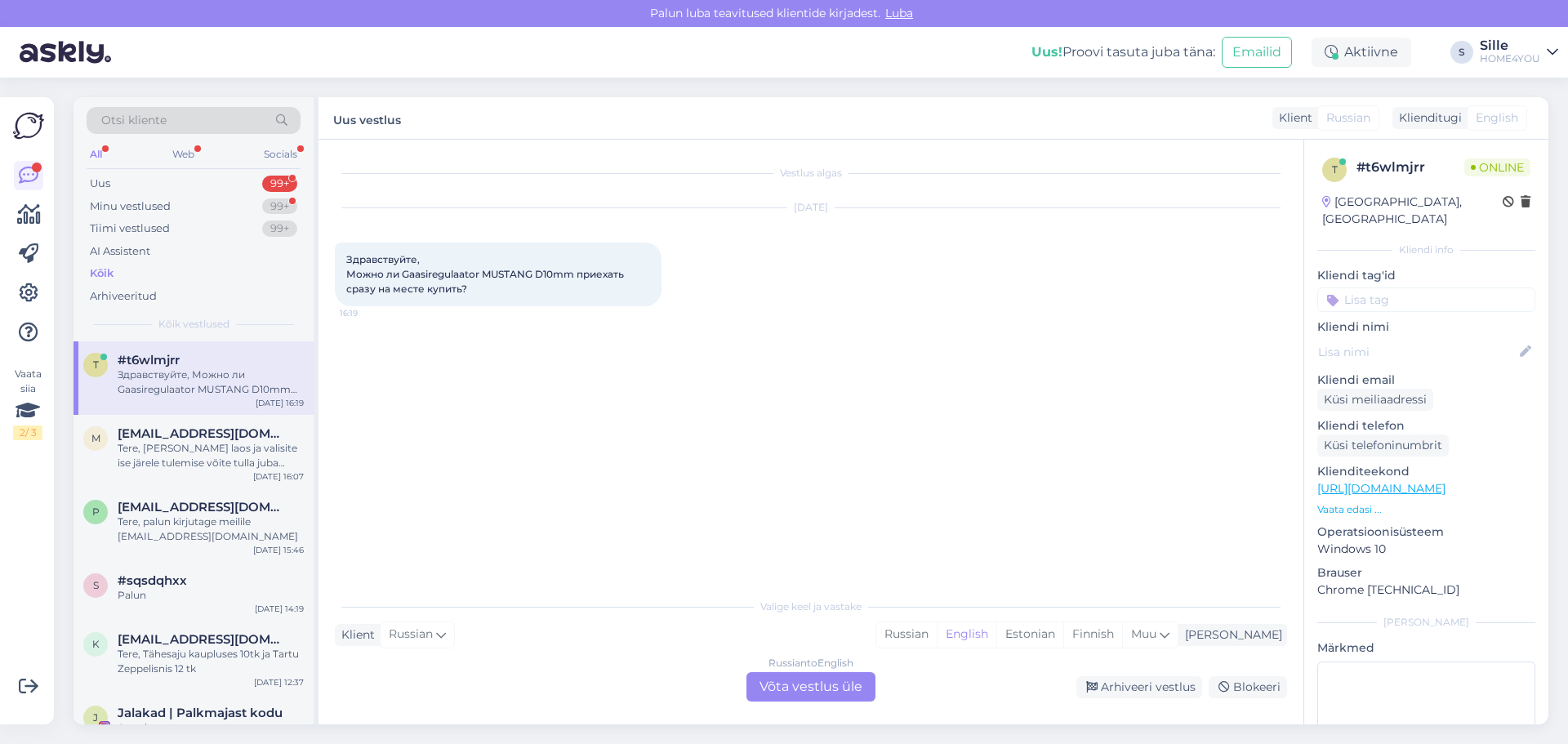
click at [812, 698] on div "Russian to English Võta vestlus üle" at bounding box center [811, 687] width 129 height 30
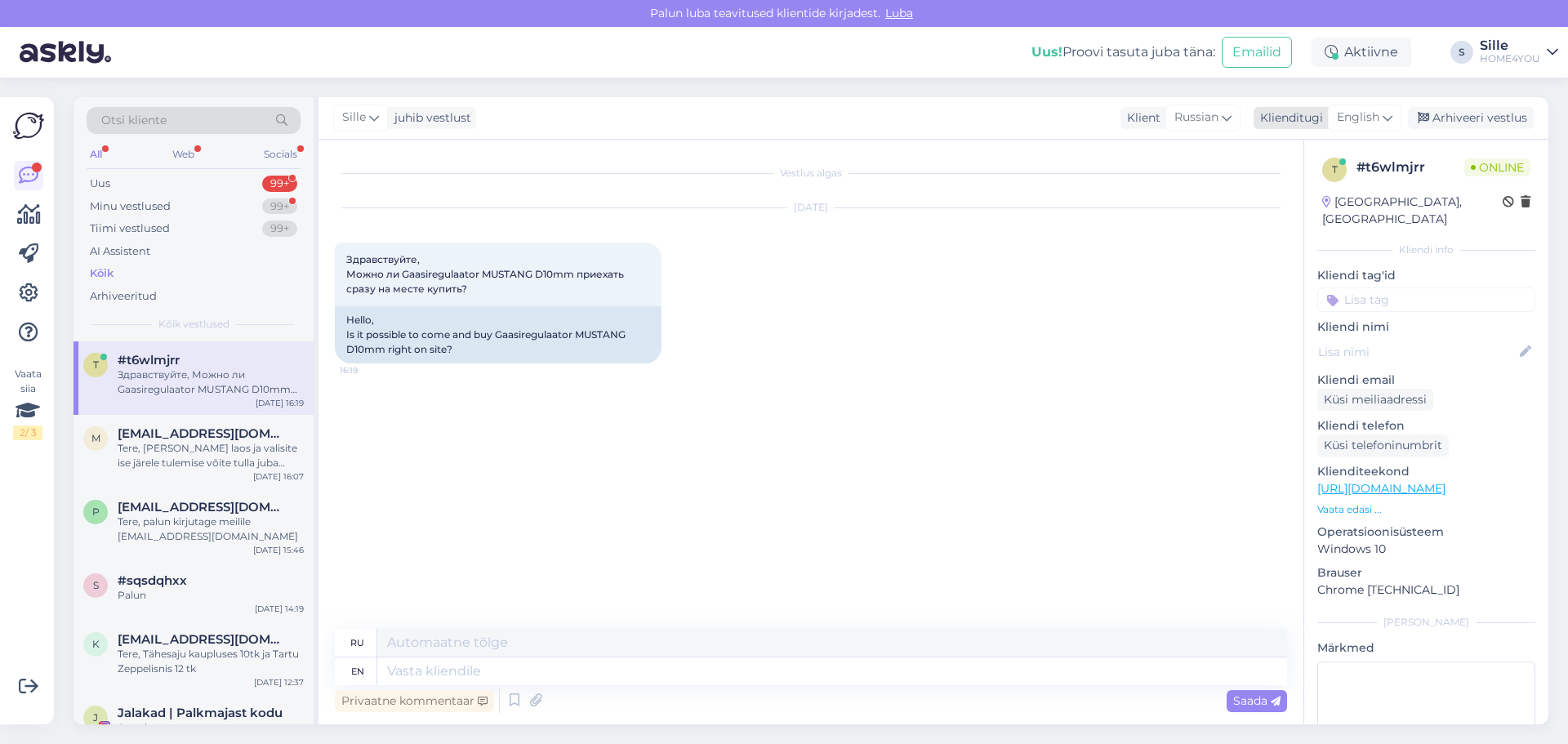
click at [1363, 116] on span "English" at bounding box center [1358, 117] width 43 height 18
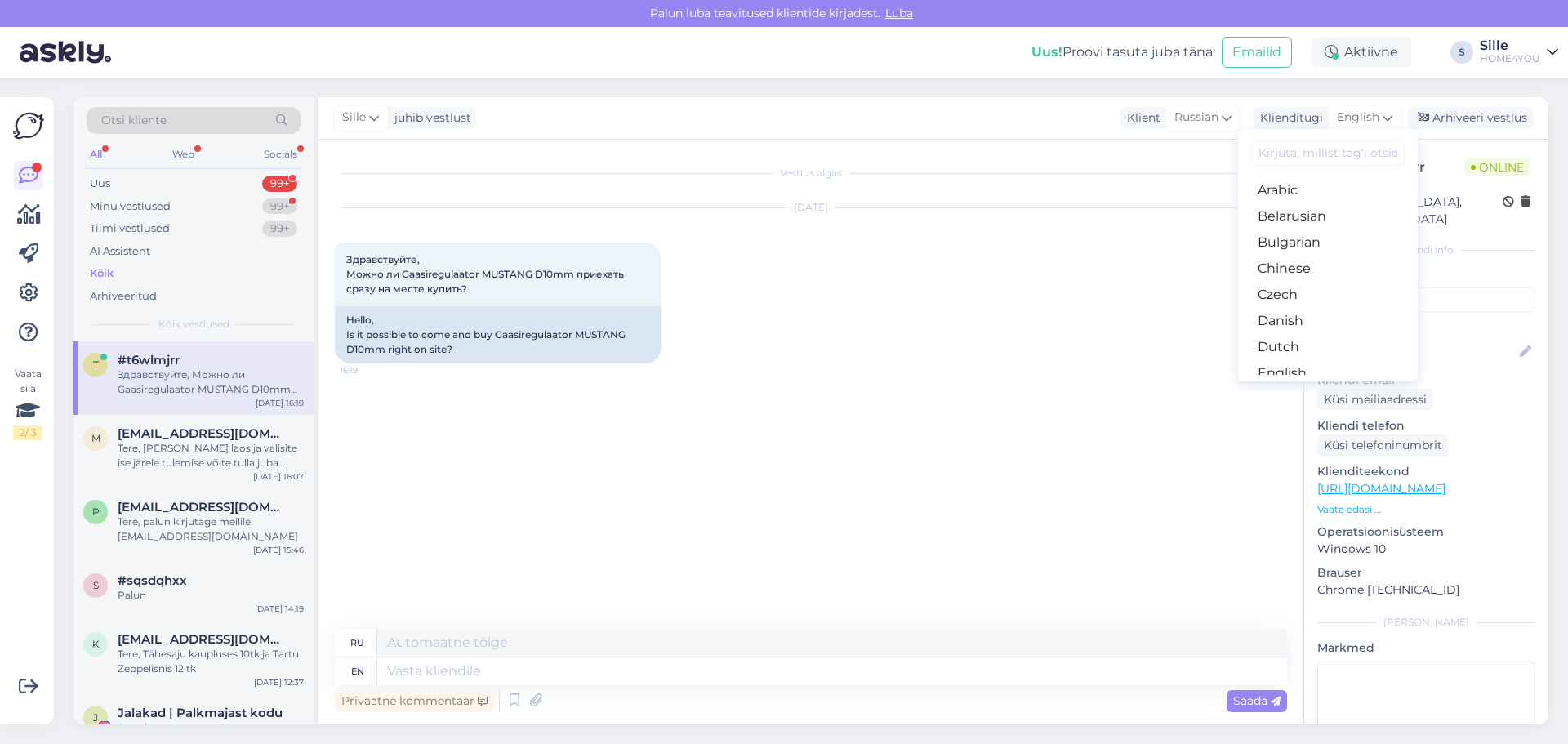
drag, startPoint x: 1291, startPoint y: 314, endPoint x: 1251, endPoint y: 375, distance: 72.9
click at [1291, 386] on link "Estonian" at bounding box center [1327, 399] width 180 height 26
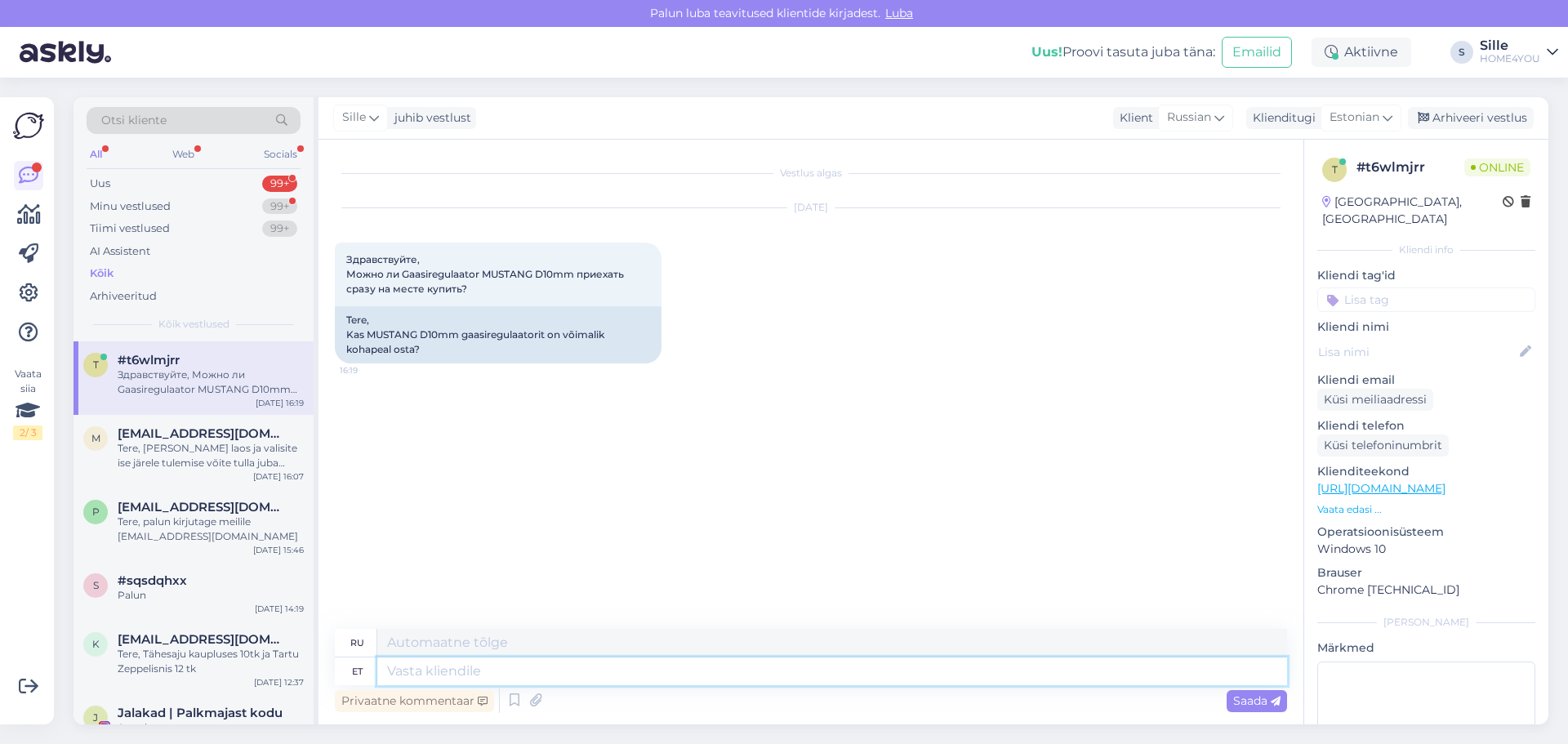
click at [641, 681] on textarea at bounding box center [831, 672] width 909 height 28
type textarea "Tere"
type textarea "Привет"
type textarea "Tere,"
type textarea "Привет,"
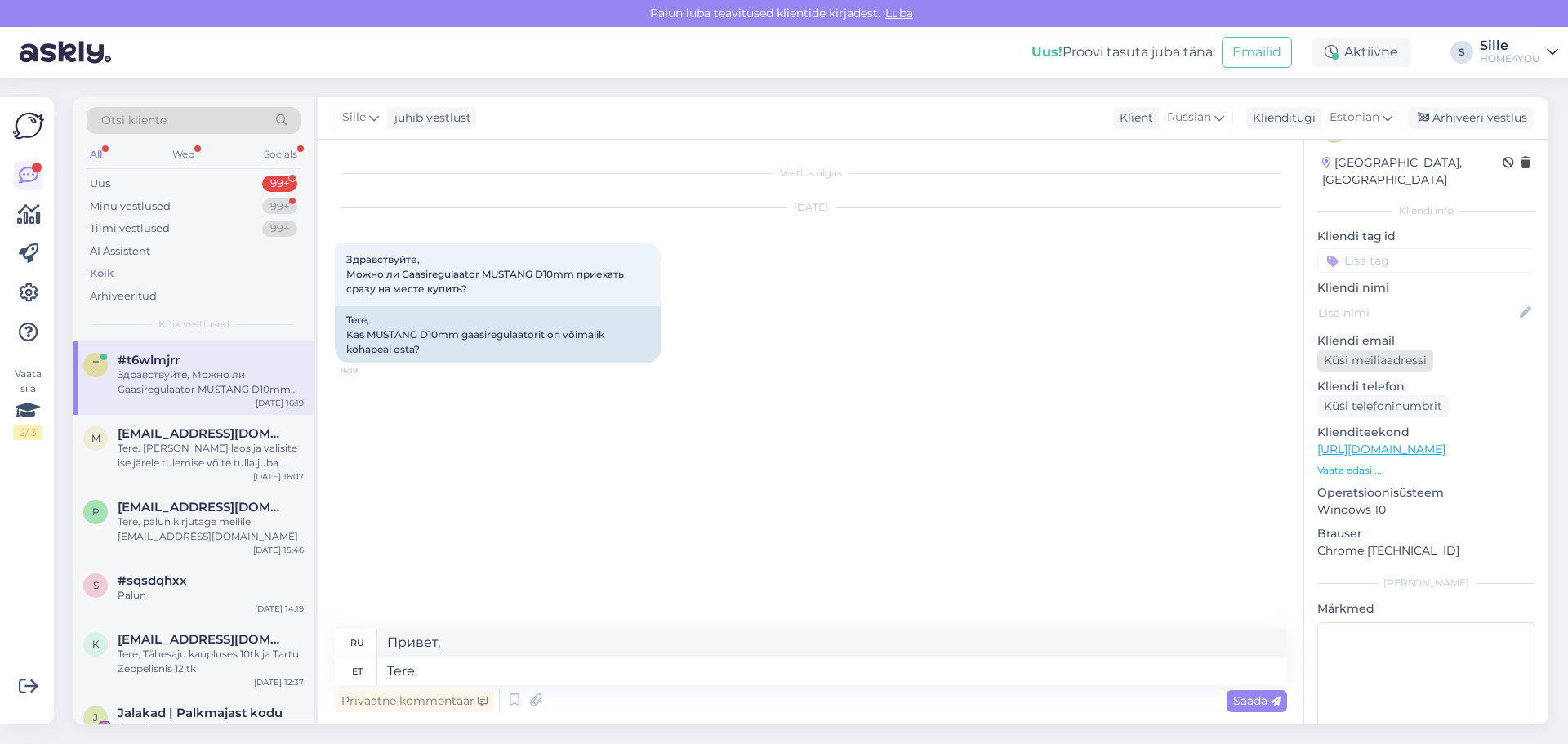
scroll to position [92, 0]
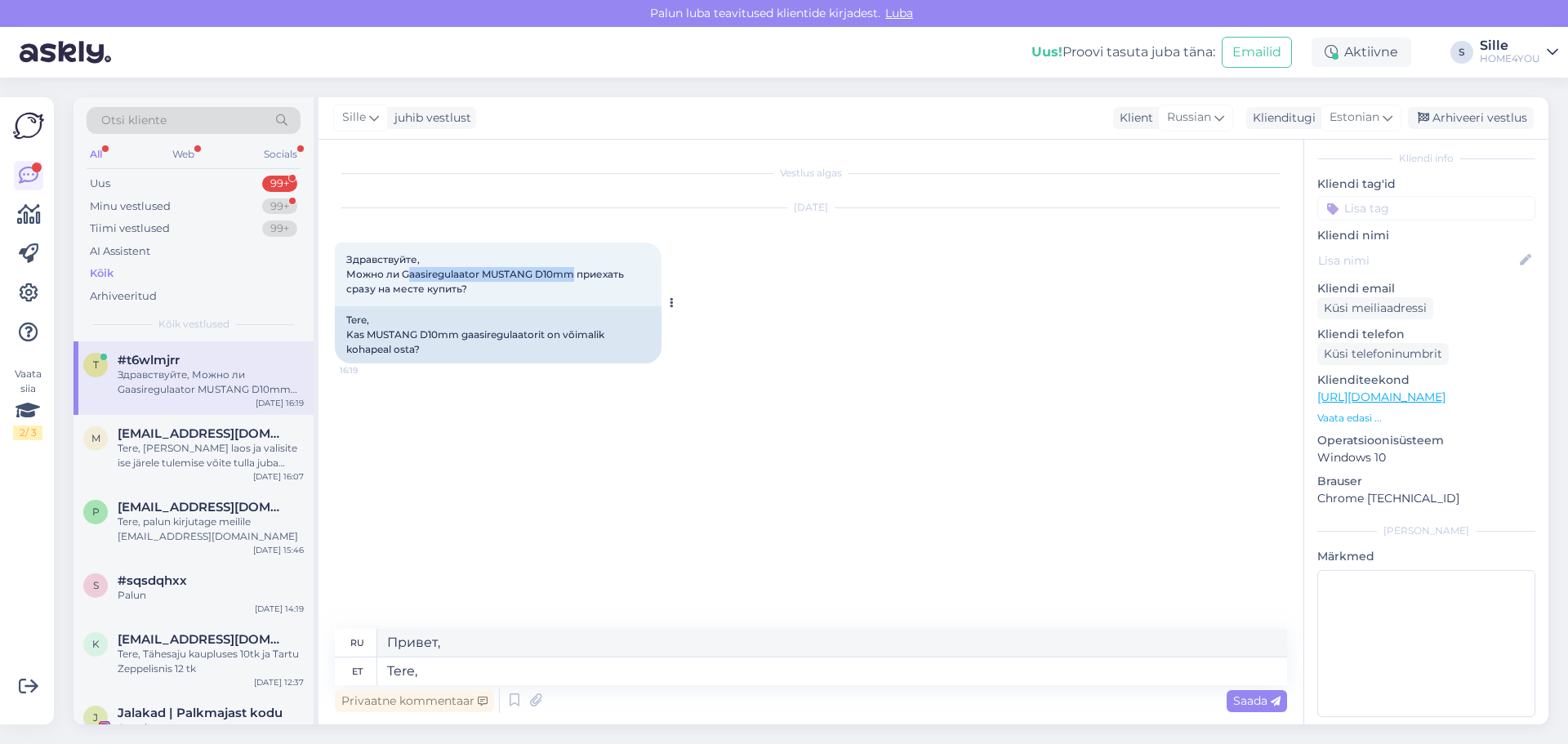
drag, startPoint x: 406, startPoint y: 278, endPoint x: 573, endPoint y: 278, distance: 167.0
click at [573, 278] on span "Здравствуйте, Можно ли Gaasiregulaator MUSTANG D10mm приехать сразу на месте ку…" at bounding box center [486, 274] width 280 height 42
copy span "aasiregulaator MUSTANG D10mm"
click at [587, 677] on textarea "Tere," at bounding box center [831, 672] width 909 height 28
type textarea "Tere, toode"
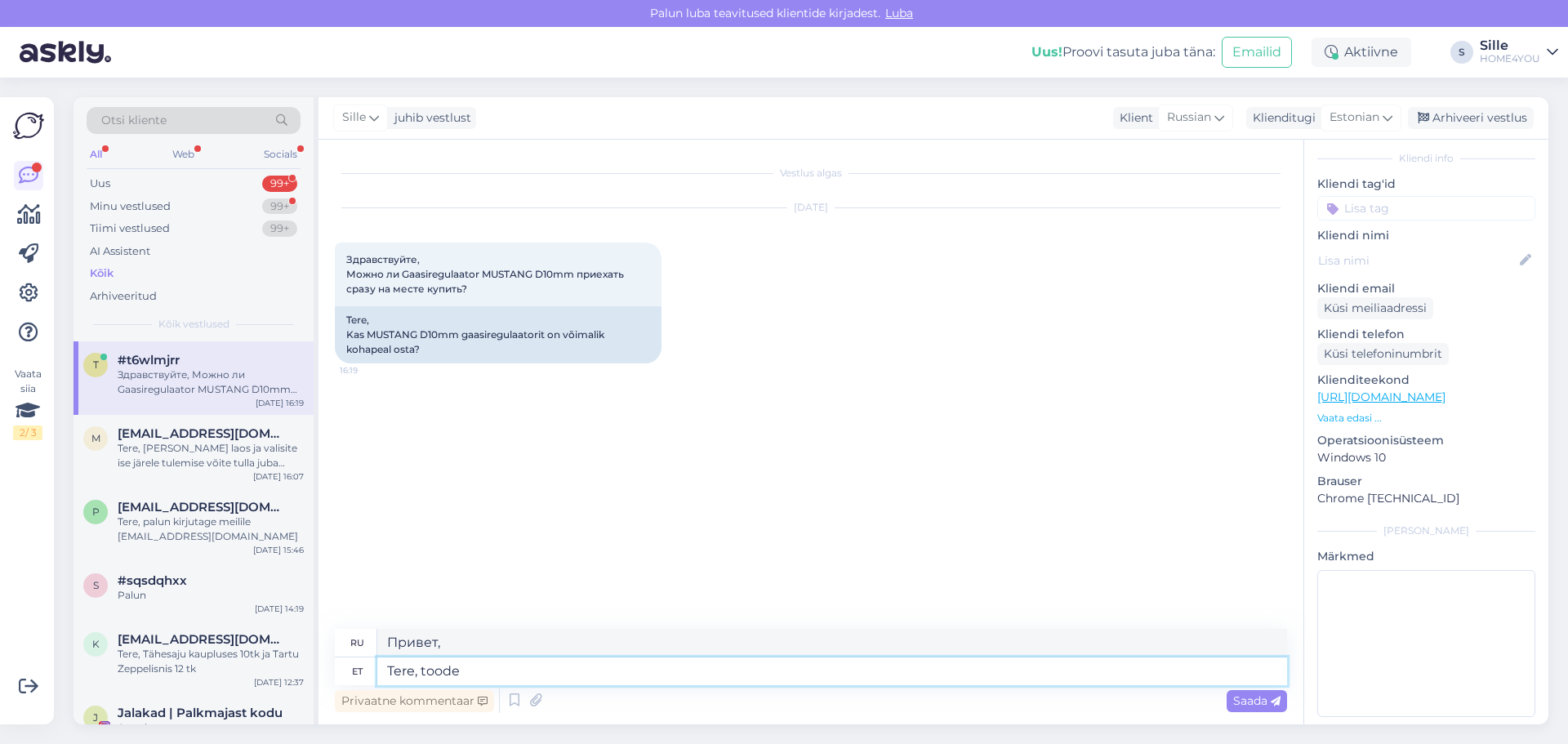
type textarea "Привет, продукт"
type textarea "Tere, [PERSON_NAME]"
type textarea "Здравствуйте, я получил товар."
type textarea "Tere, [PERSON_NAME] meie"
type textarea "Здравствуйте, данный товар имеется у нас в наличии."
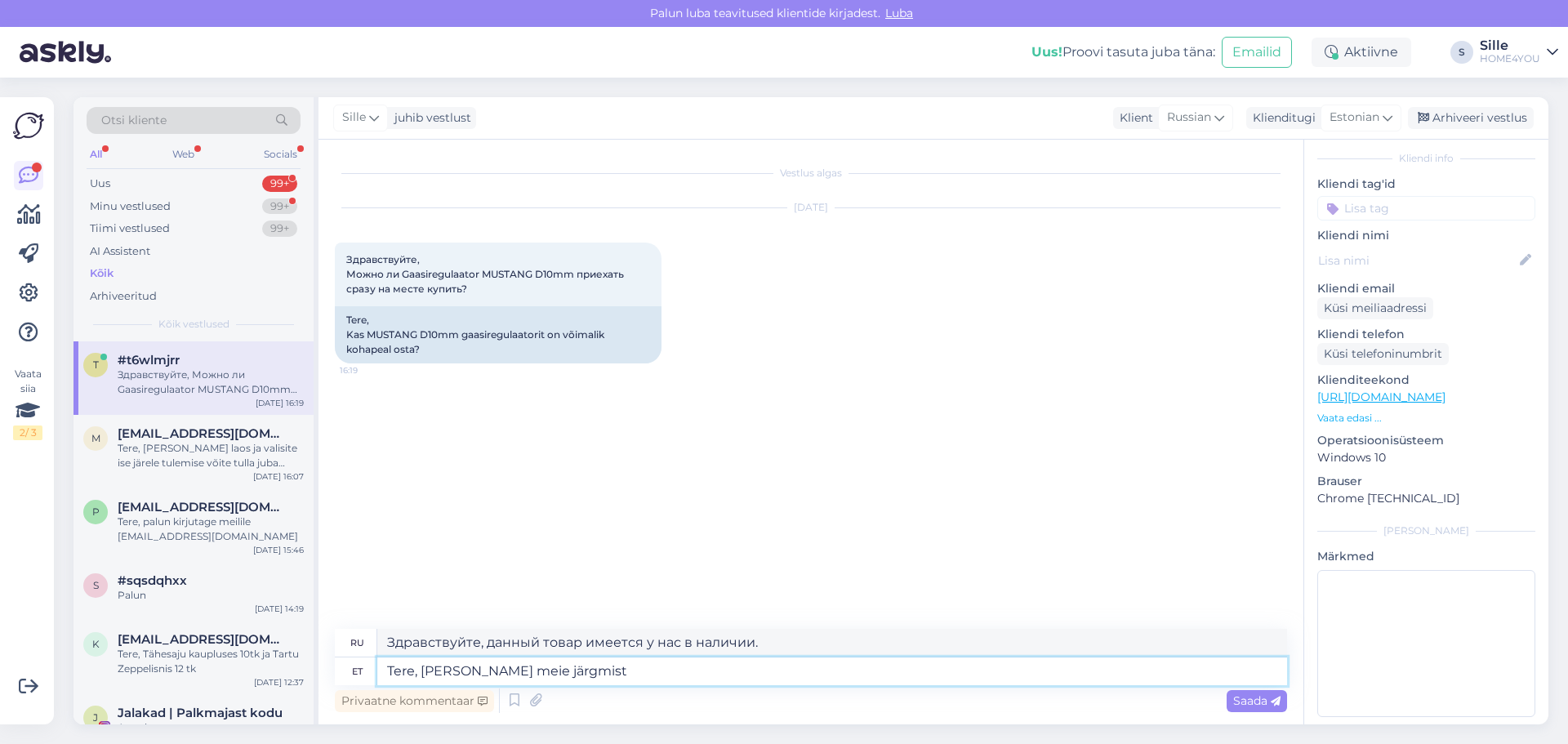
type textarea "Tere, [PERSON_NAME] meie järgmiste"
type textarea "Здравствуйте, товар будет доставлен в наш следующий"
type textarea "Tere, [PERSON_NAME] meie järgmistes ka"
type textarea "Здравствуйте, продукт будет доступен в следующем месяце."
type textarea "Tere, [PERSON_NAME] meie järgmistes kauplustes"
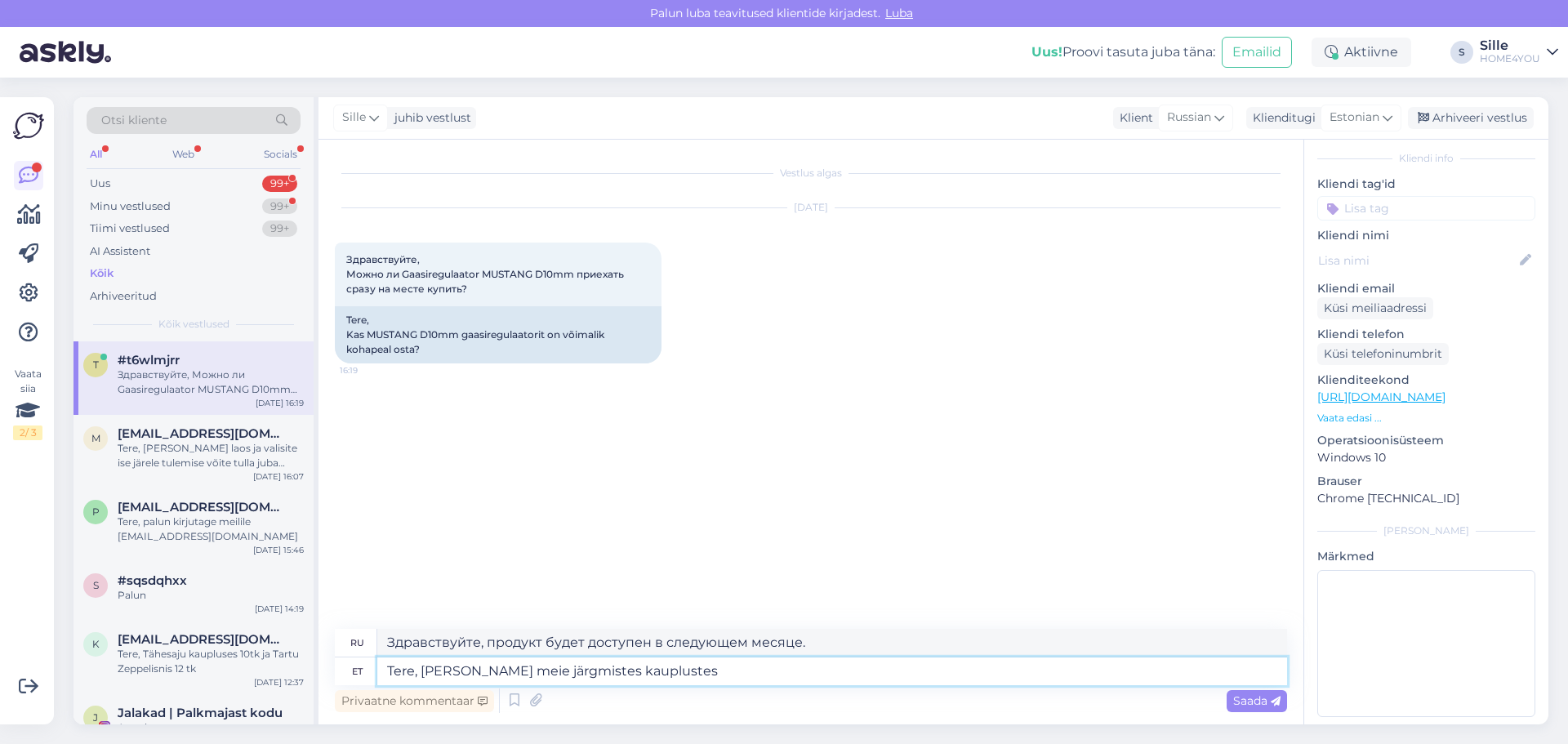
type textarea "Здравствуйте, товар доступен в наших следующих магазинах"
type textarea "Tere, [PERSON_NAME] meie järgmistes kauplustes:"
type textarea "Здравствуйте, товар доступен в наших следующих магазинах:"
type textarea "Tere, [PERSON_NAME] meie järgmistes kauplustes:"
click at [1260, 704] on span "Saada" at bounding box center [1257, 701] width 48 height 14
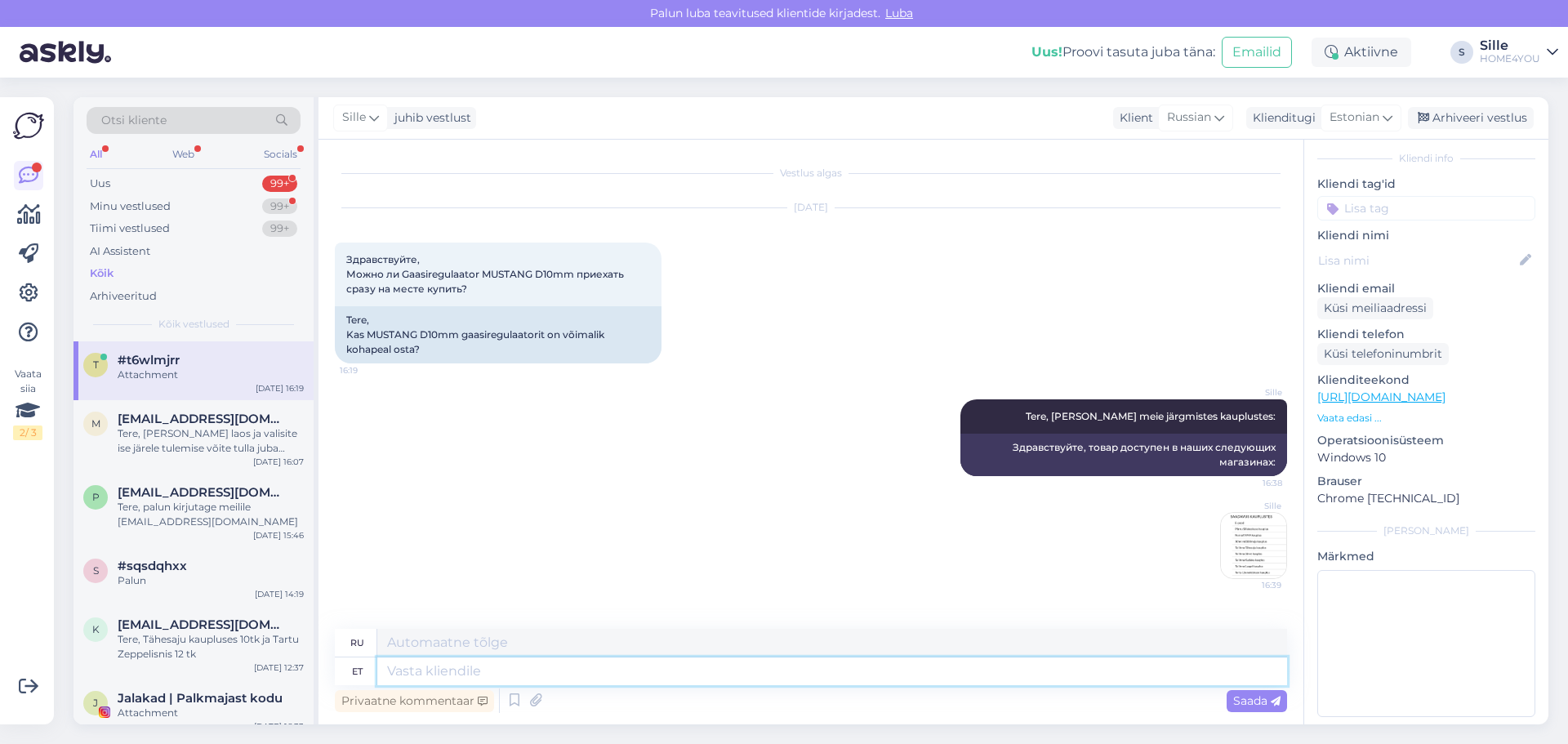
scroll to position [0, 0]
click at [112, 277] on div "Kõik" at bounding box center [102, 273] width 24 height 16
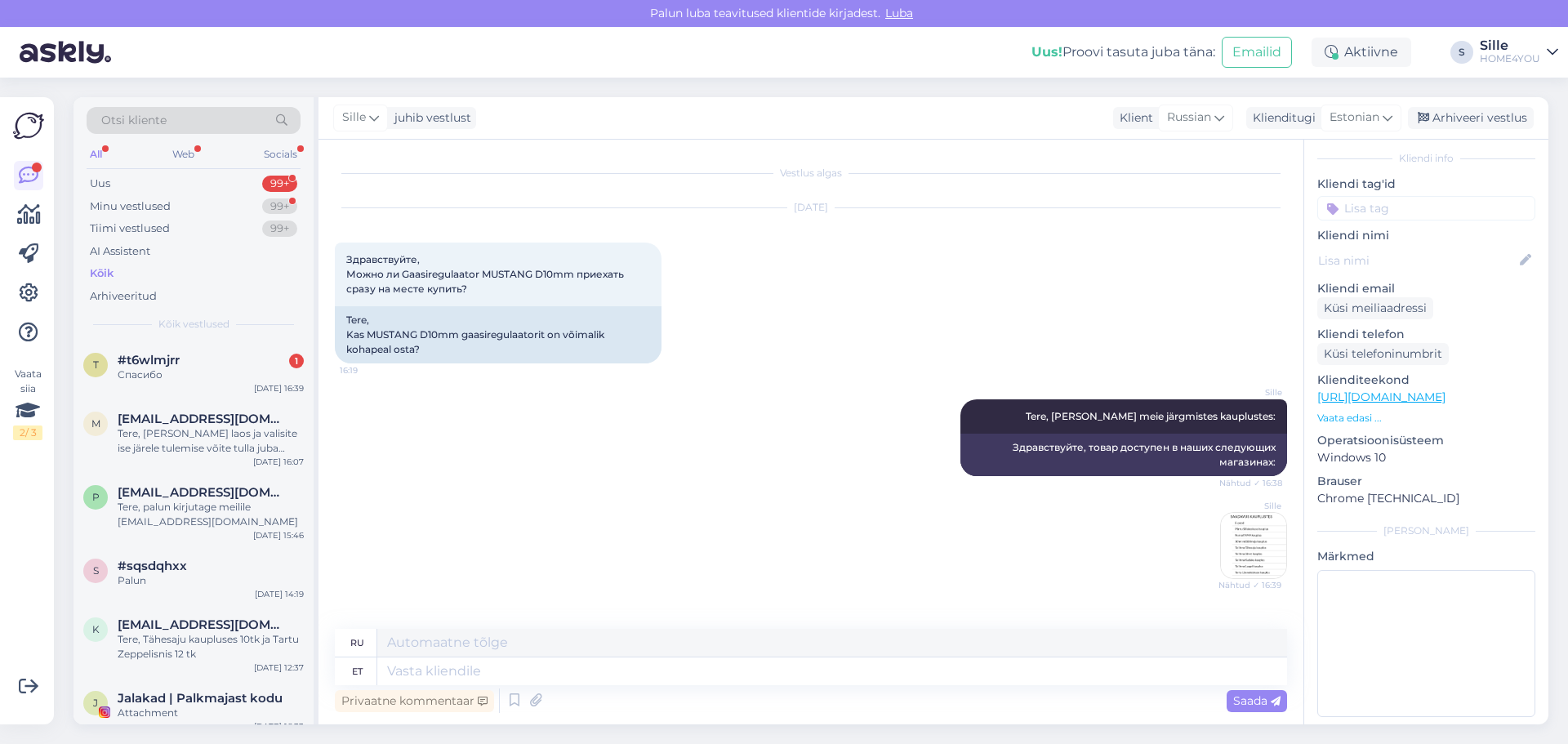
scroll to position [81, 0]
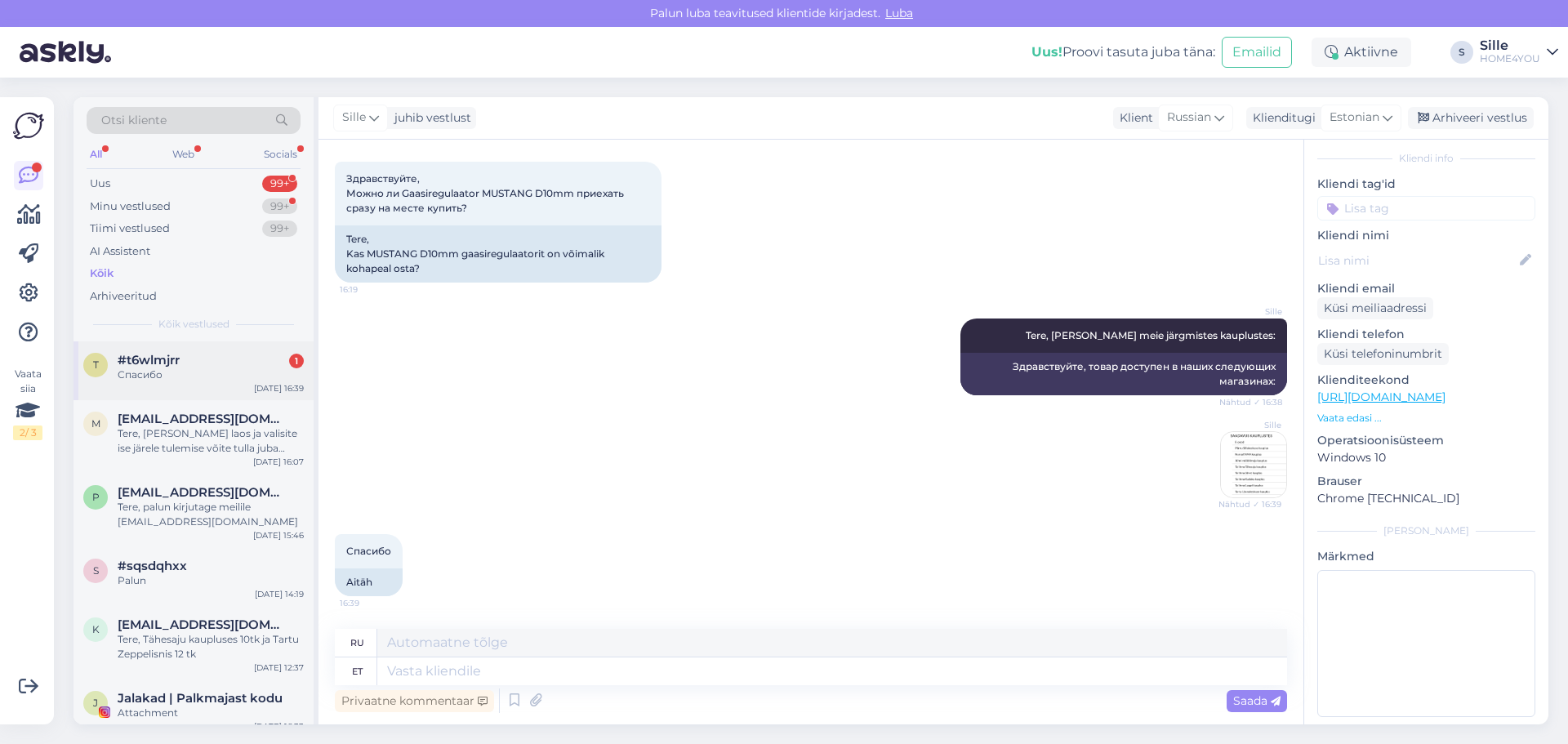
click at [156, 371] on div "Спасибо" at bounding box center [210, 375] width 186 height 14
click at [661, 694] on div "Privaatne kommentaar Saada" at bounding box center [811, 701] width 952 height 31
click at [641, 696] on div "Privaatne kommentaar Saada" at bounding box center [811, 701] width 952 height 31
click at [634, 671] on textarea at bounding box center [831, 672] width 909 height 28
type textarea "Palun"
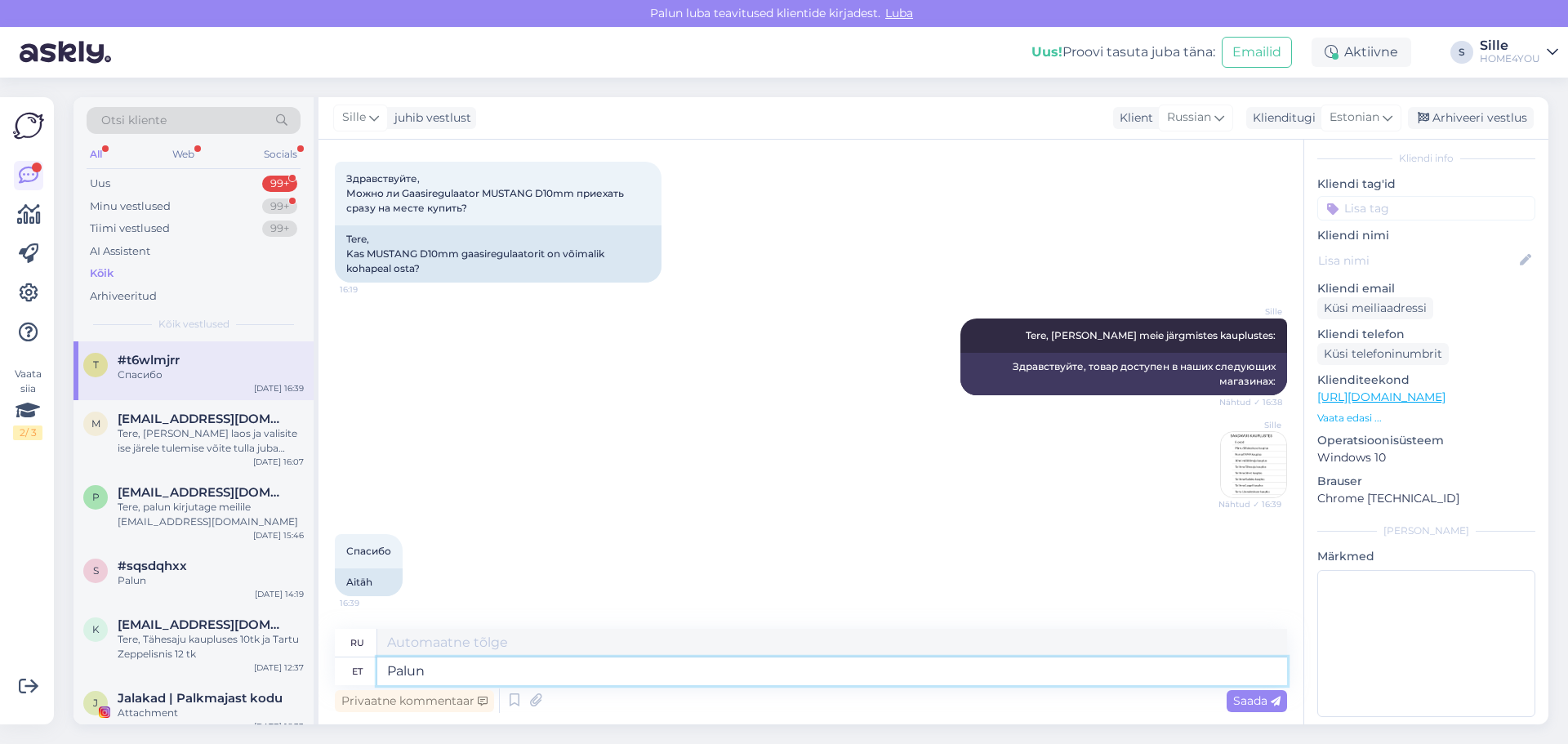
type textarea "Пожалуйста"
type textarea "Palun."
type textarea "Пожалуйста."
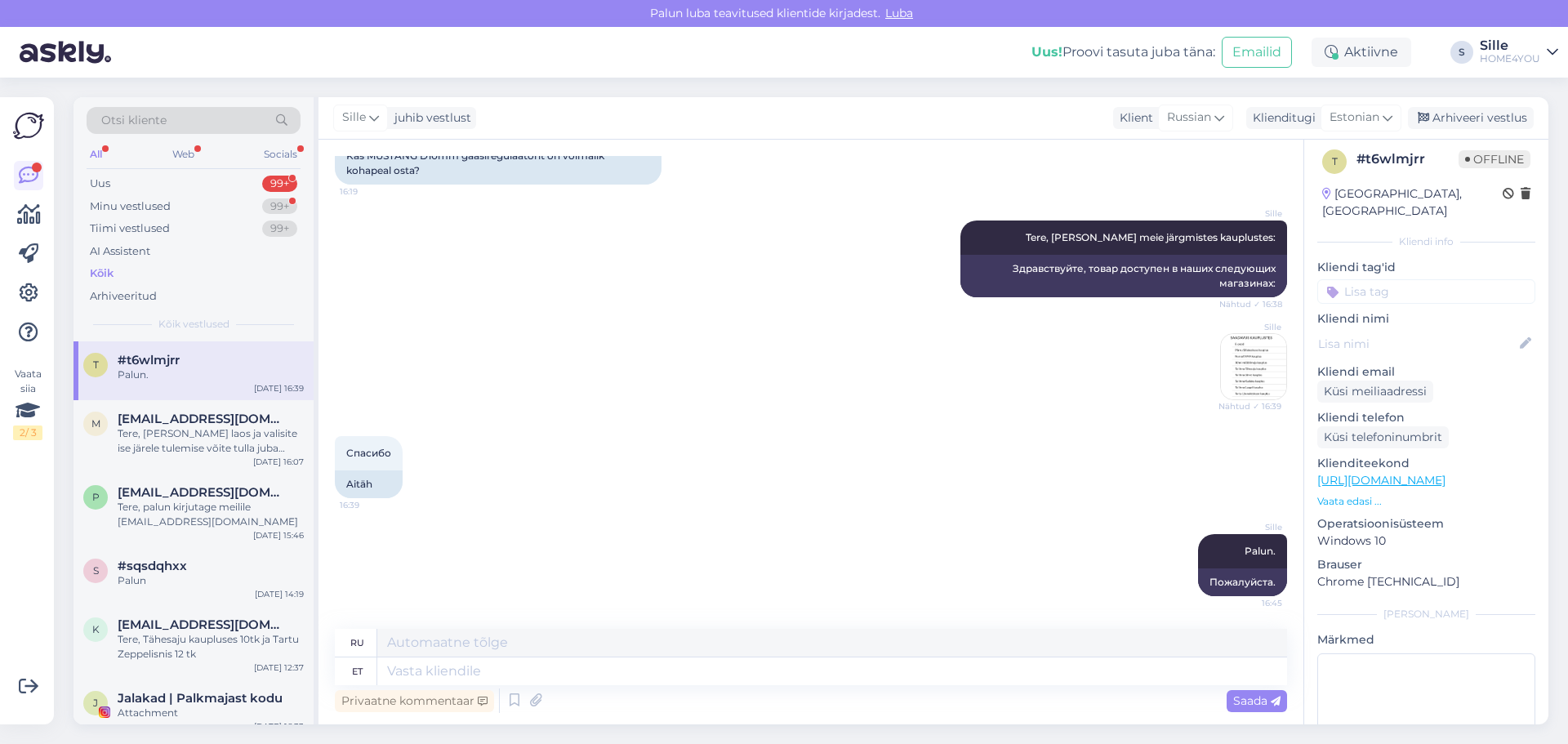
scroll to position [0, 0]
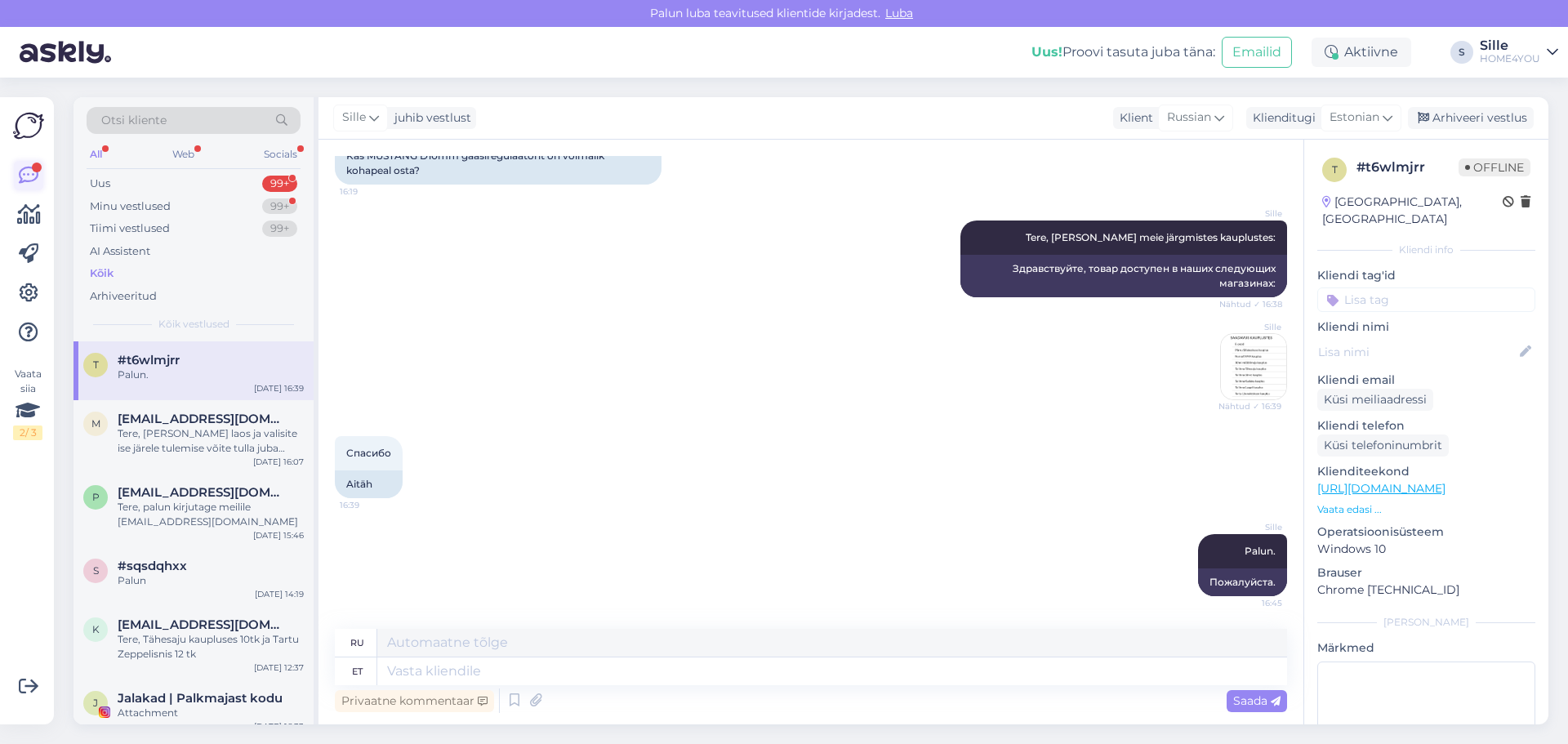
click at [37, 173] on link at bounding box center [28, 175] width 30 height 30
click at [110, 278] on div "Kõik" at bounding box center [102, 273] width 24 height 16
